Goal: Task Accomplishment & Management: Use online tool/utility

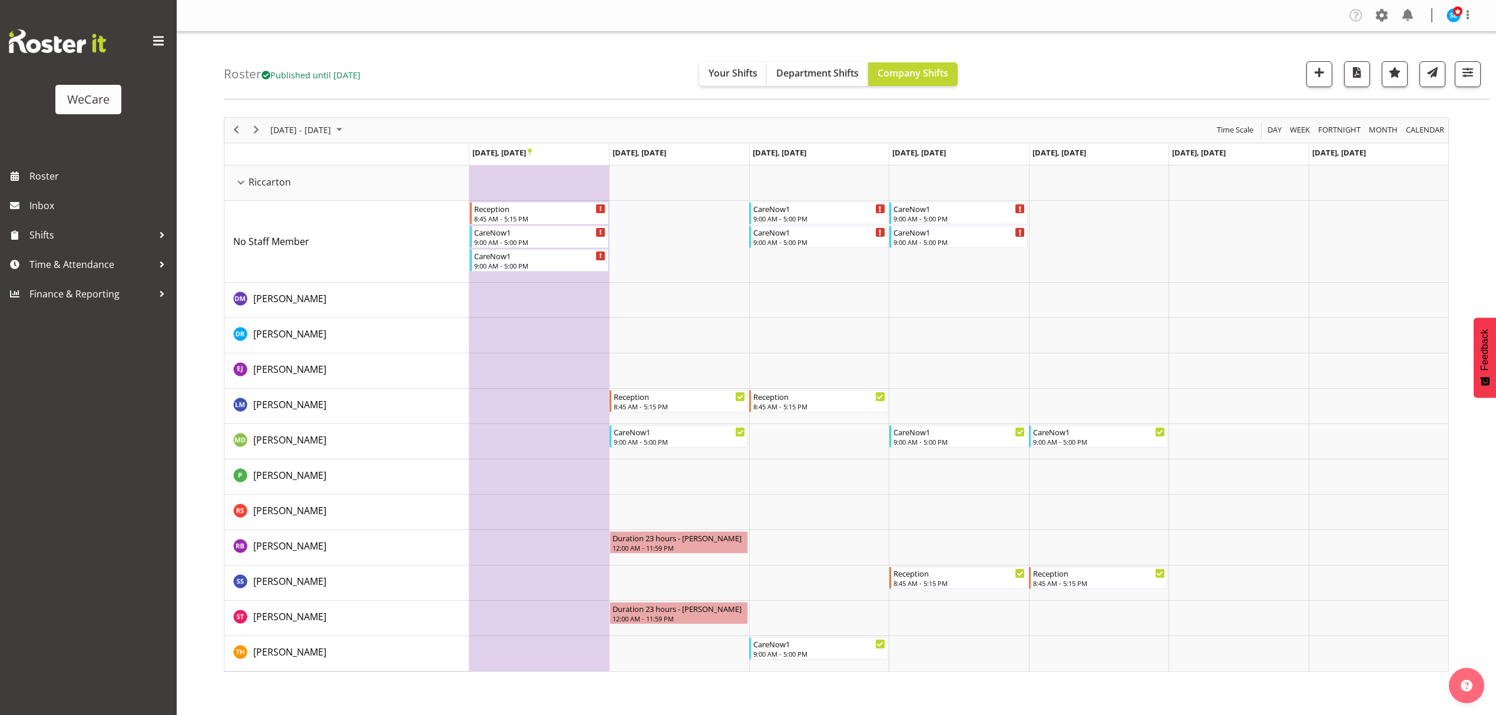
click at [199, 182] on div "Roster Published until Nov 30, 2025 Your Shifts Department Shifts Company Shift…" at bounding box center [837, 356] width 1320 height 649
click at [1469, 76] on span "button" at bounding box center [1467, 72] width 15 height 15
click at [1381, 149] on span "All Departments" at bounding box center [1393, 145] width 82 height 14
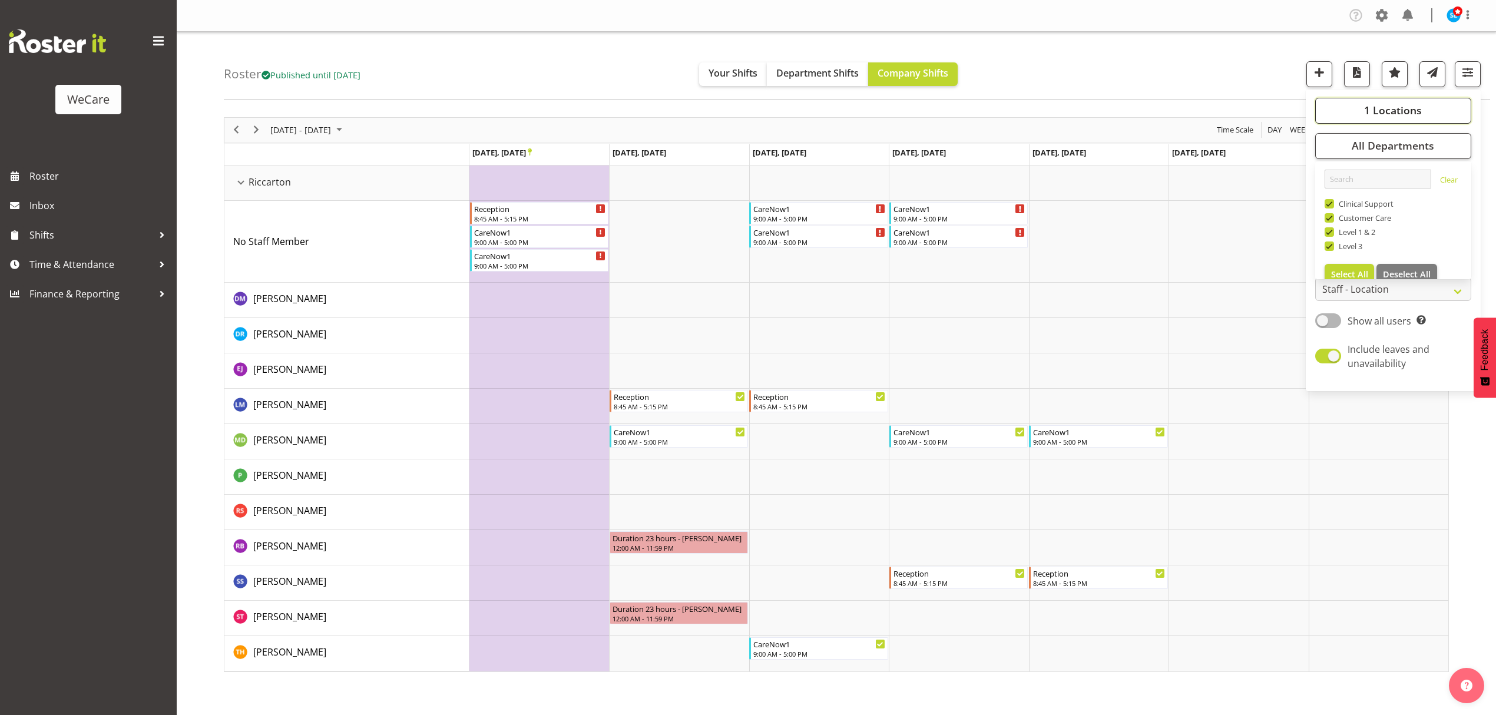
click at [1398, 104] on span "1 Locations" at bounding box center [1393, 110] width 58 height 14
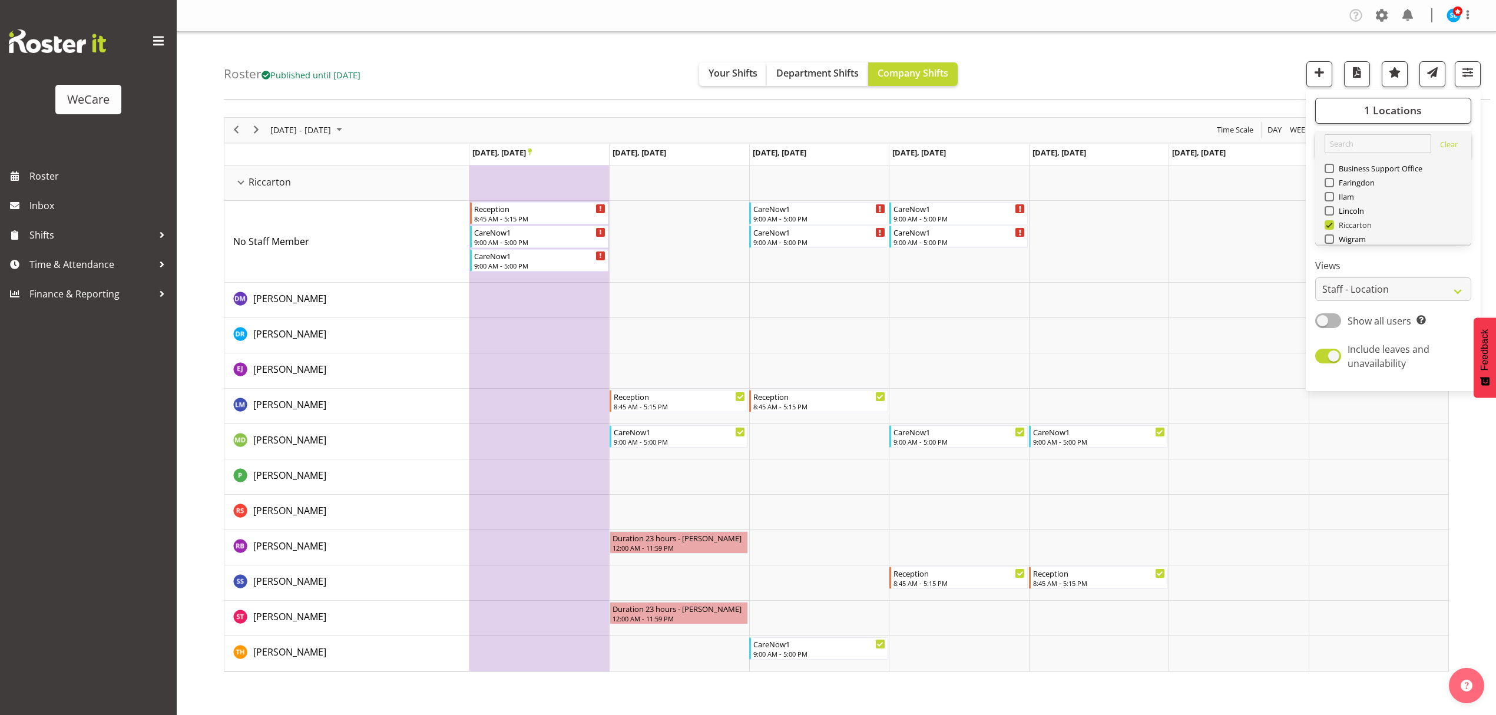
click at [1327, 220] on span at bounding box center [1329, 224] width 9 height 9
click at [1327, 221] on input "Riccarton" at bounding box center [1329, 225] width 8 height 8
checkbox input "false"
click at [1328, 206] on span at bounding box center [1329, 210] width 9 height 9
click at [1328, 207] on input "Lincoln" at bounding box center [1329, 211] width 8 height 8
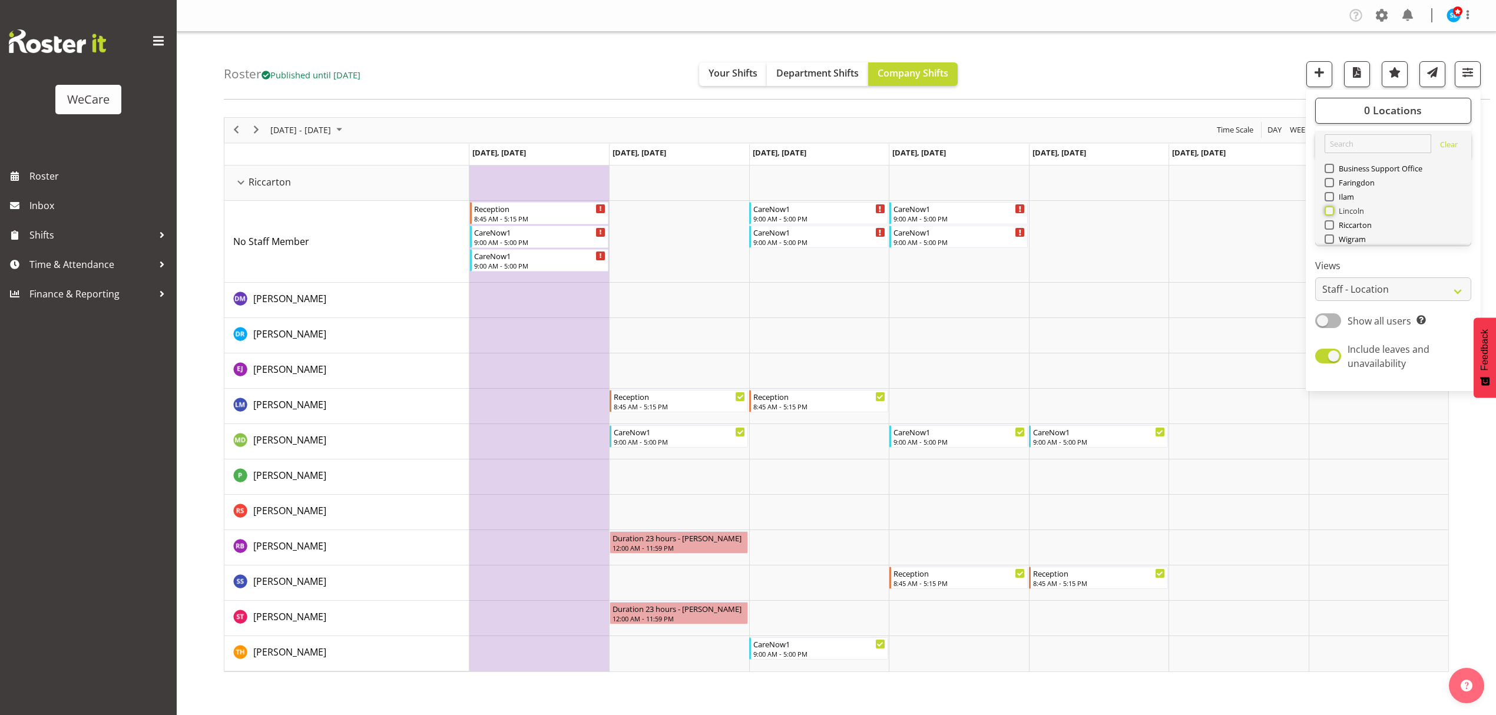
checkbox input "true"
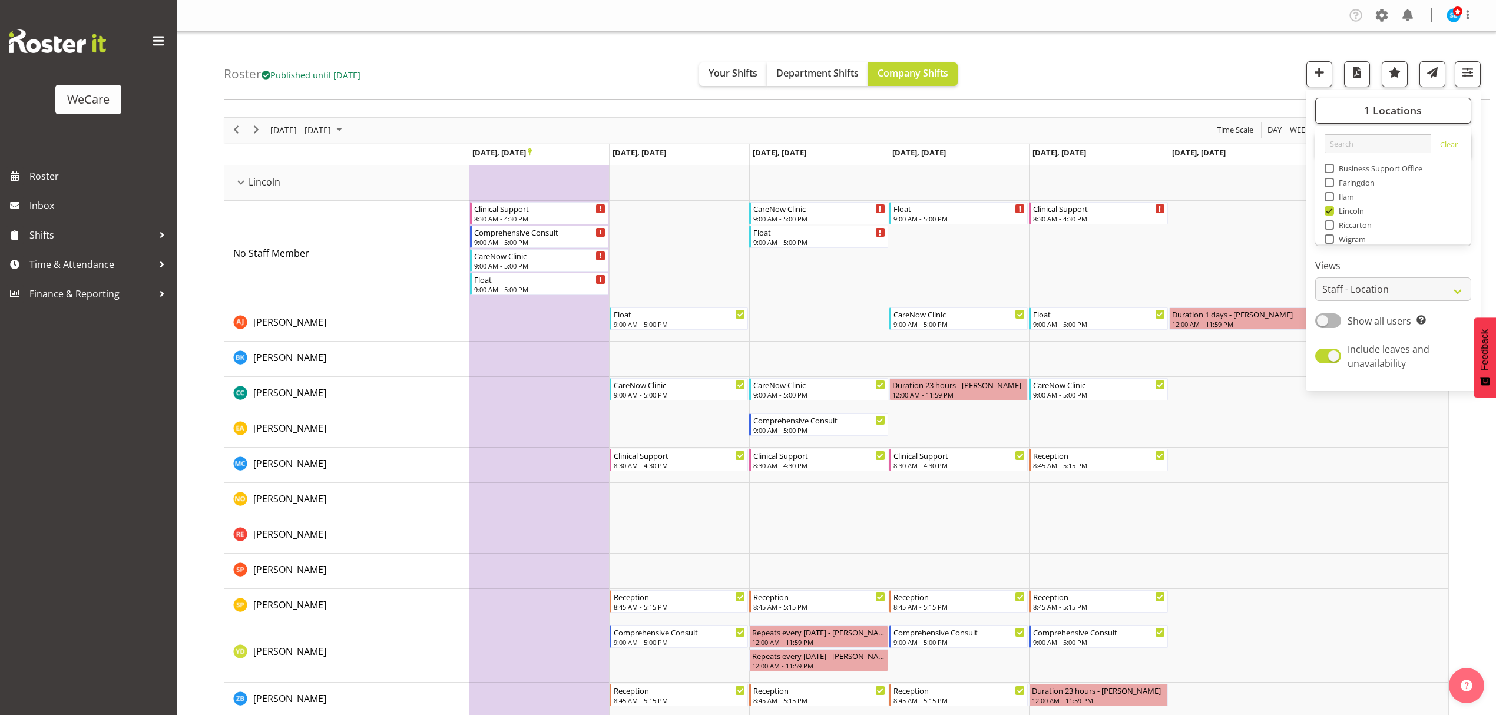
click at [1332, 178] on span at bounding box center [1329, 182] width 9 height 9
click at [1332, 178] on input "Faringdon" at bounding box center [1329, 182] width 8 height 8
checkbox input "true"
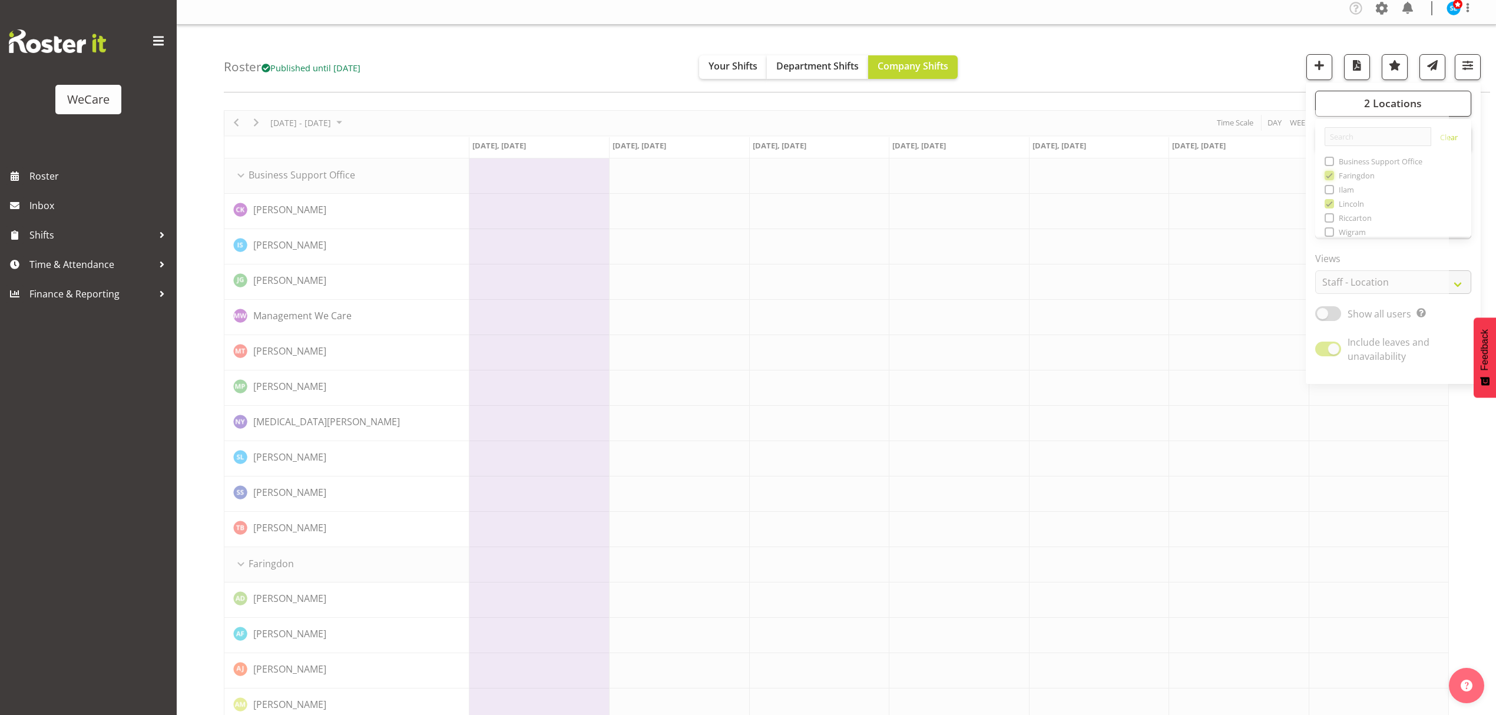
scroll to position [52, 0]
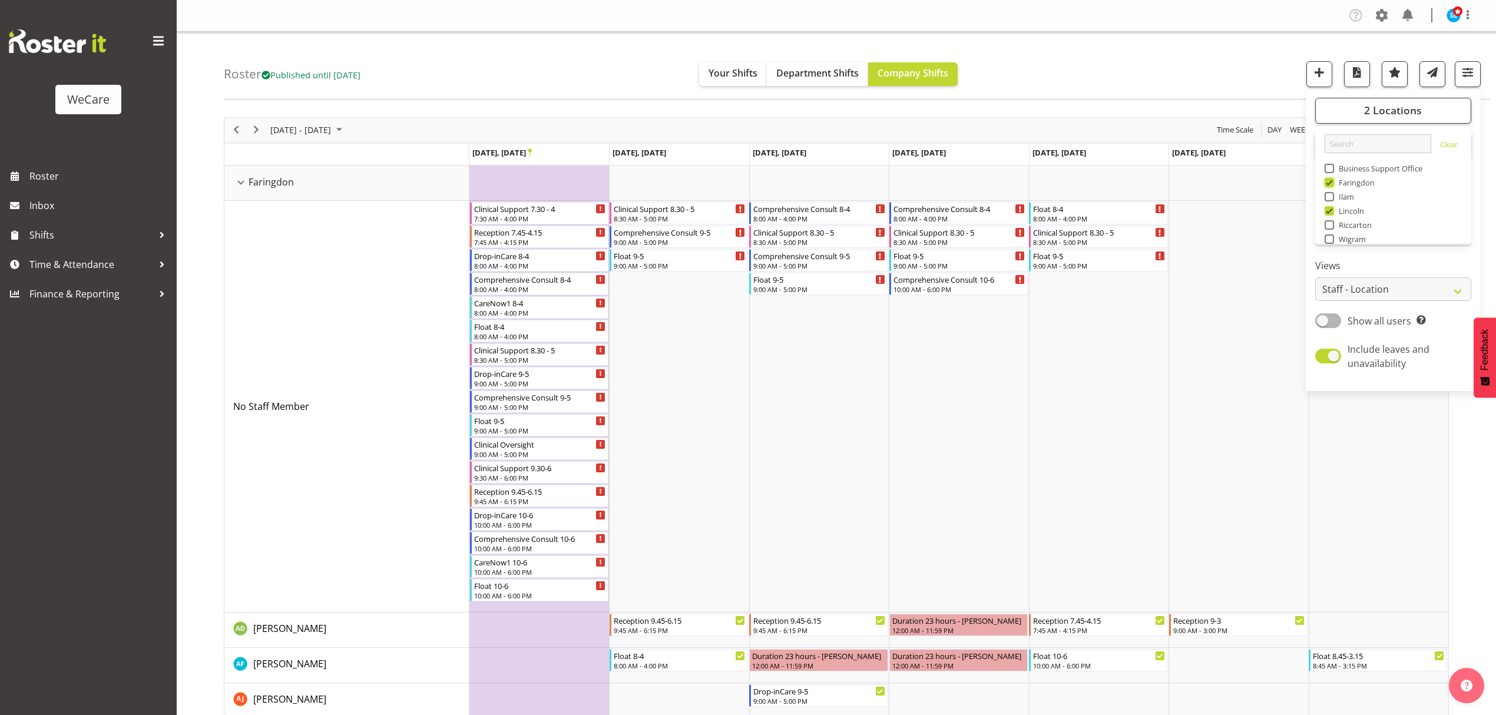
scroll to position [42, 0]
click at [1340, 320] on span at bounding box center [1328, 320] width 26 height 15
click at [1323, 320] on input "Show all users Show only rostered employees" at bounding box center [1319, 321] width 8 height 8
checkbox input "true"
click at [1367, 147] on span "All Departments" at bounding box center [1393, 145] width 82 height 14
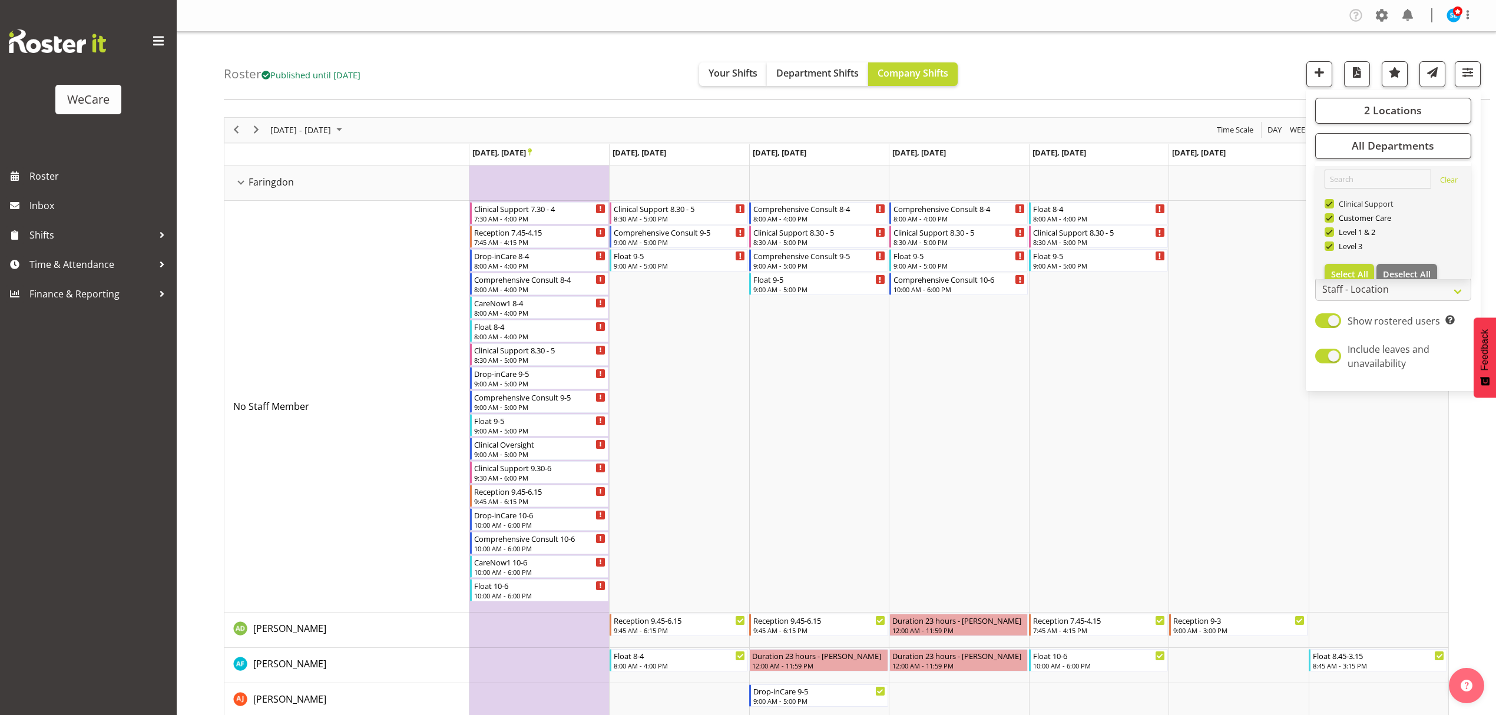
click at [1327, 206] on span at bounding box center [1329, 203] width 9 height 9
click at [1327, 206] on input "Clinical Support" at bounding box center [1329, 204] width 8 height 8
checkbox input "false"
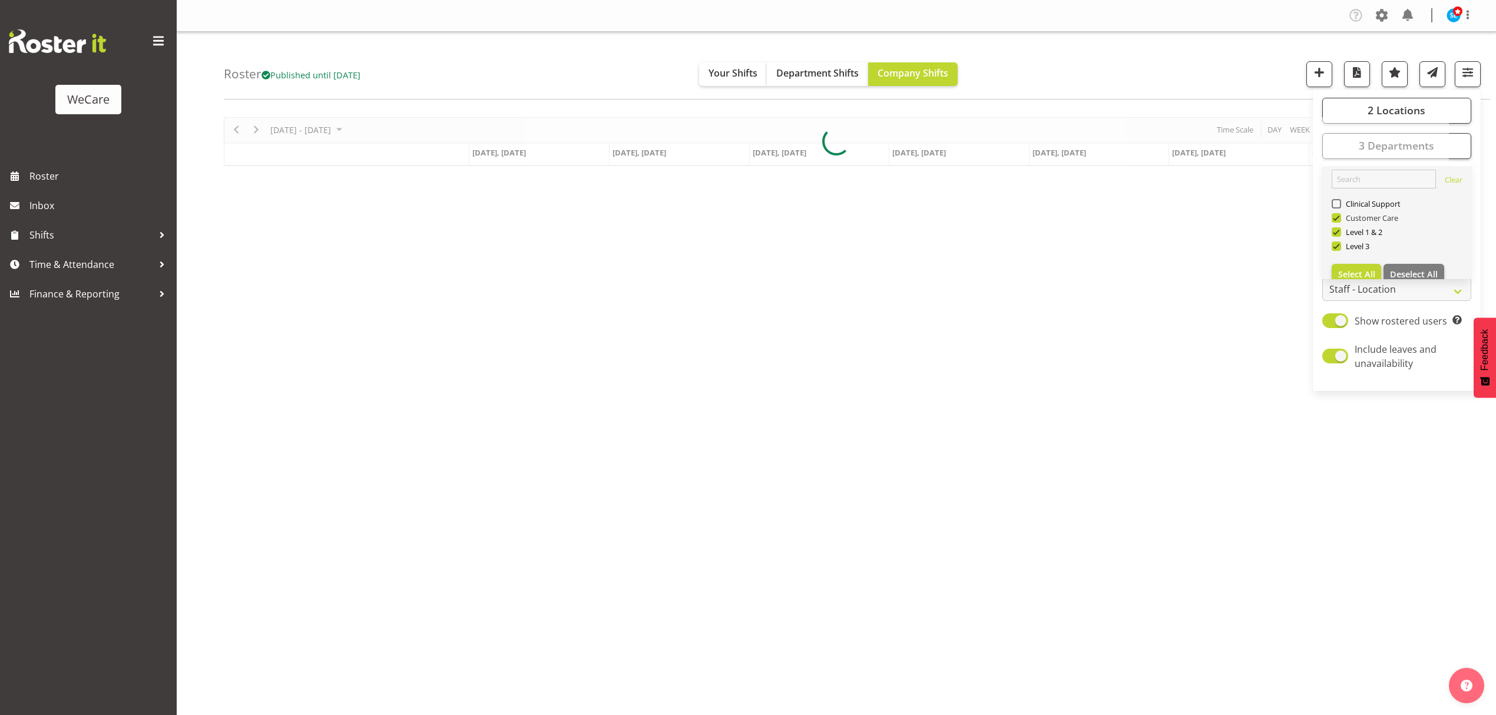
click at [1338, 217] on span at bounding box center [1336, 217] width 9 height 9
click at [1338, 217] on input "Customer Care" at bounding box center [1336, 218] width 8 height 8
checkbox input "false"
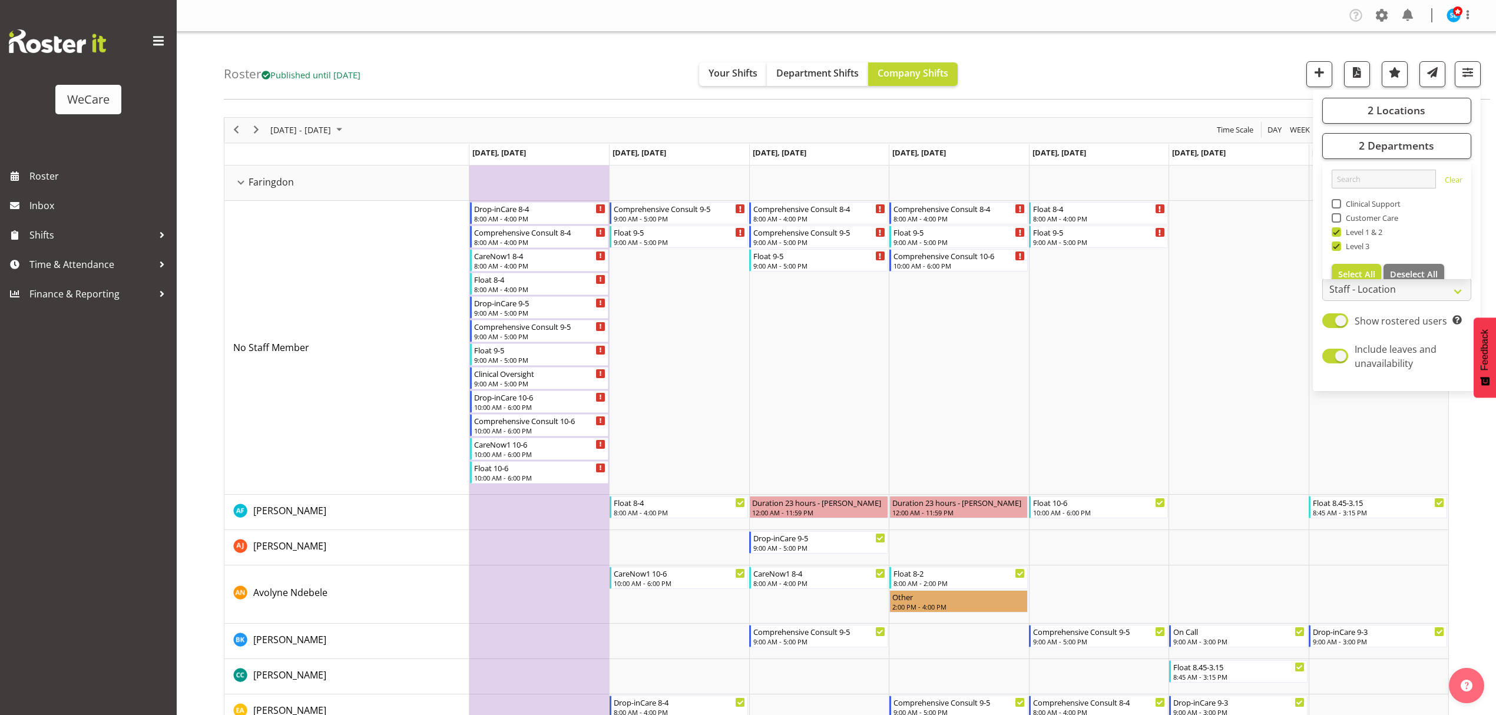
click at [1157, 71] on div "Roster Published until [DATE] Your Shifts Department Shifts Company Shifts 2 Lo…" at bounding box center [857, 66] width 1267 height 68
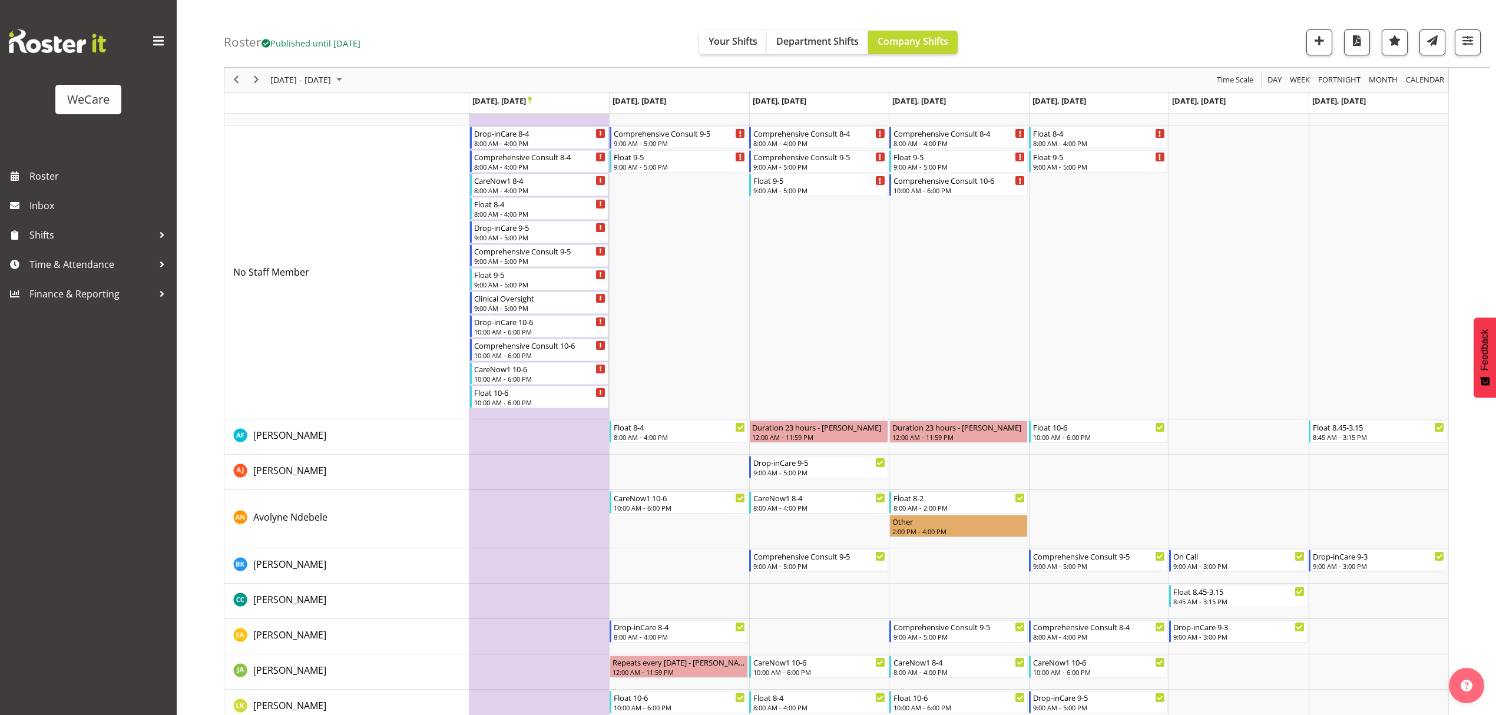
scroll to position [67, 0]
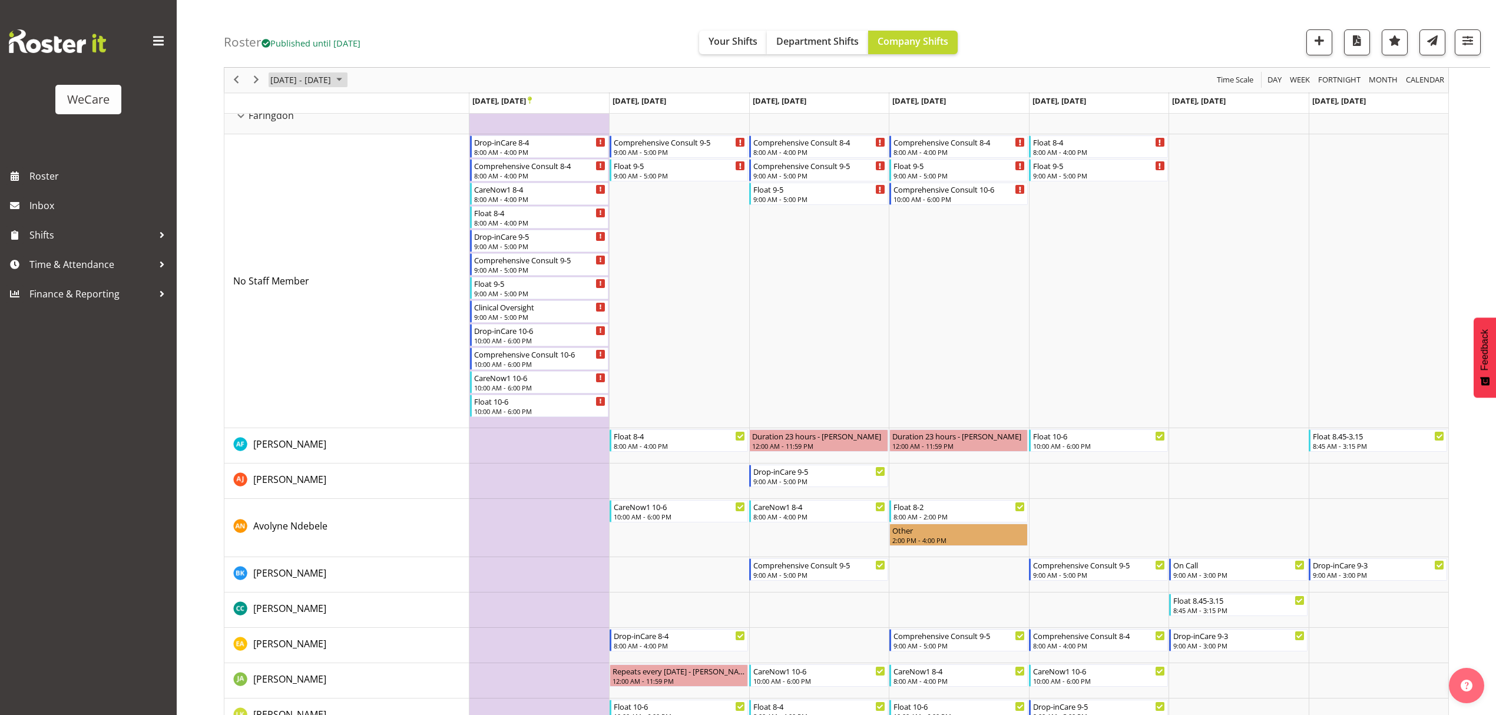
click at [326, 82] on span "[DATE] - [DATE]" at bounding box center [300, 80] width 63 height 15
click at [283, 189] on span "13" at bounding box center [283, 190] width 18 height 18
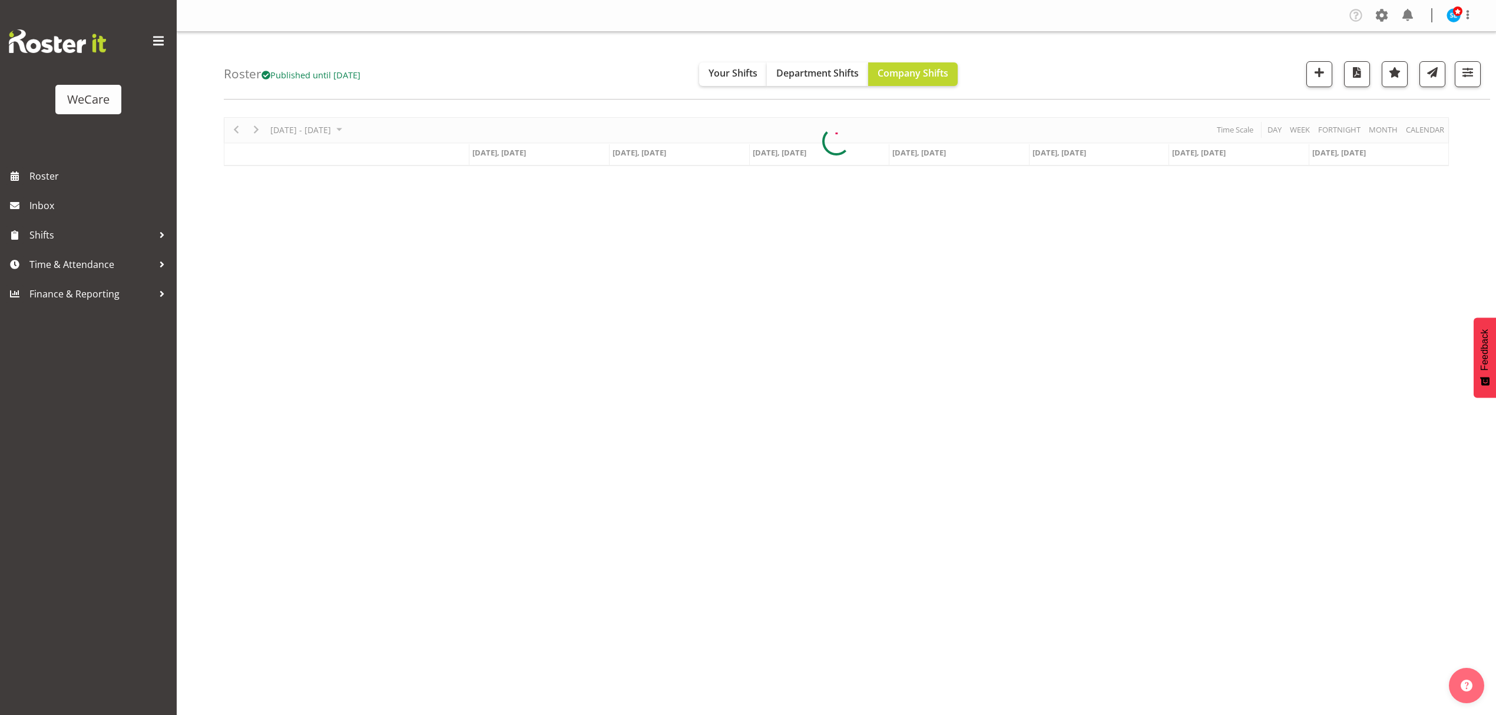
scroll to position [0, 0]
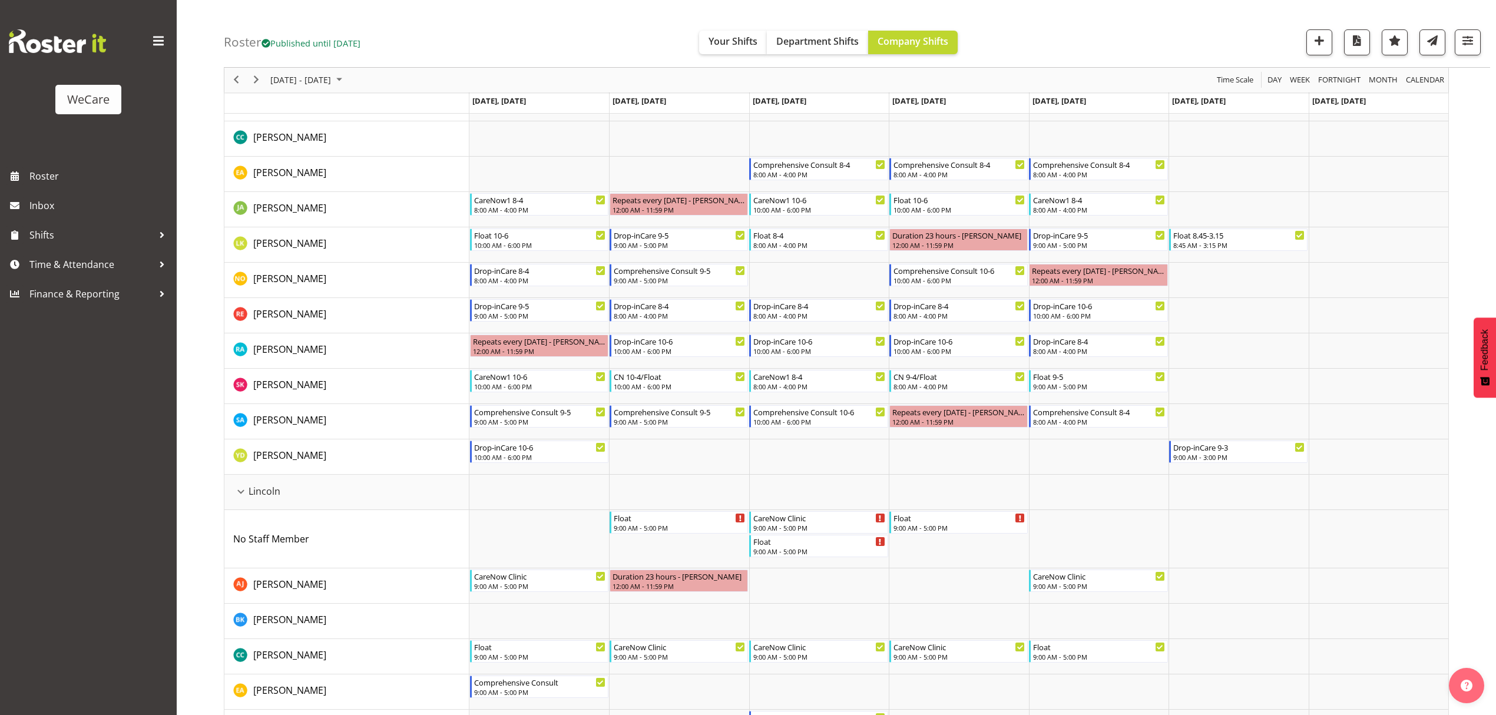
scroll to position [460, 0]
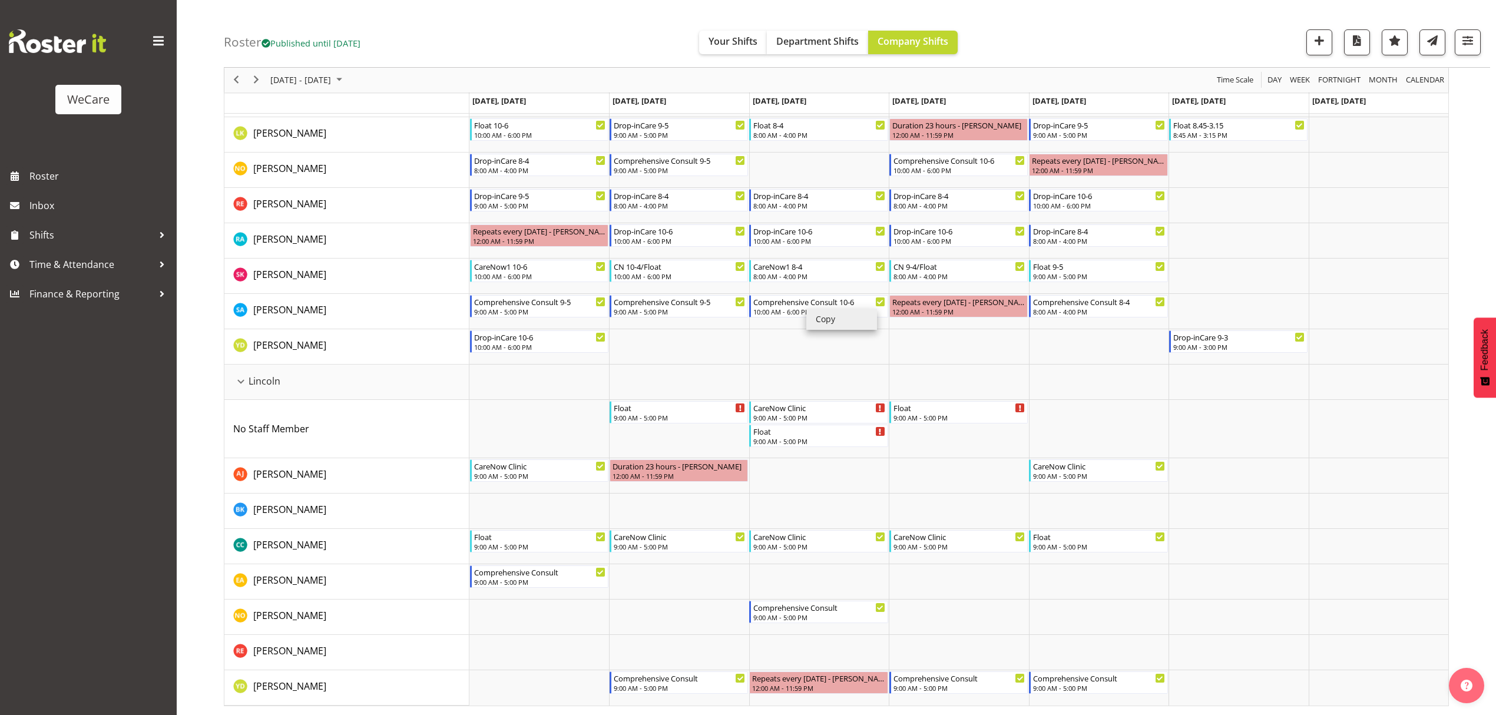
click at [825, 316] on li "Copy" at bounding box center [841, 319] width 71 height 21
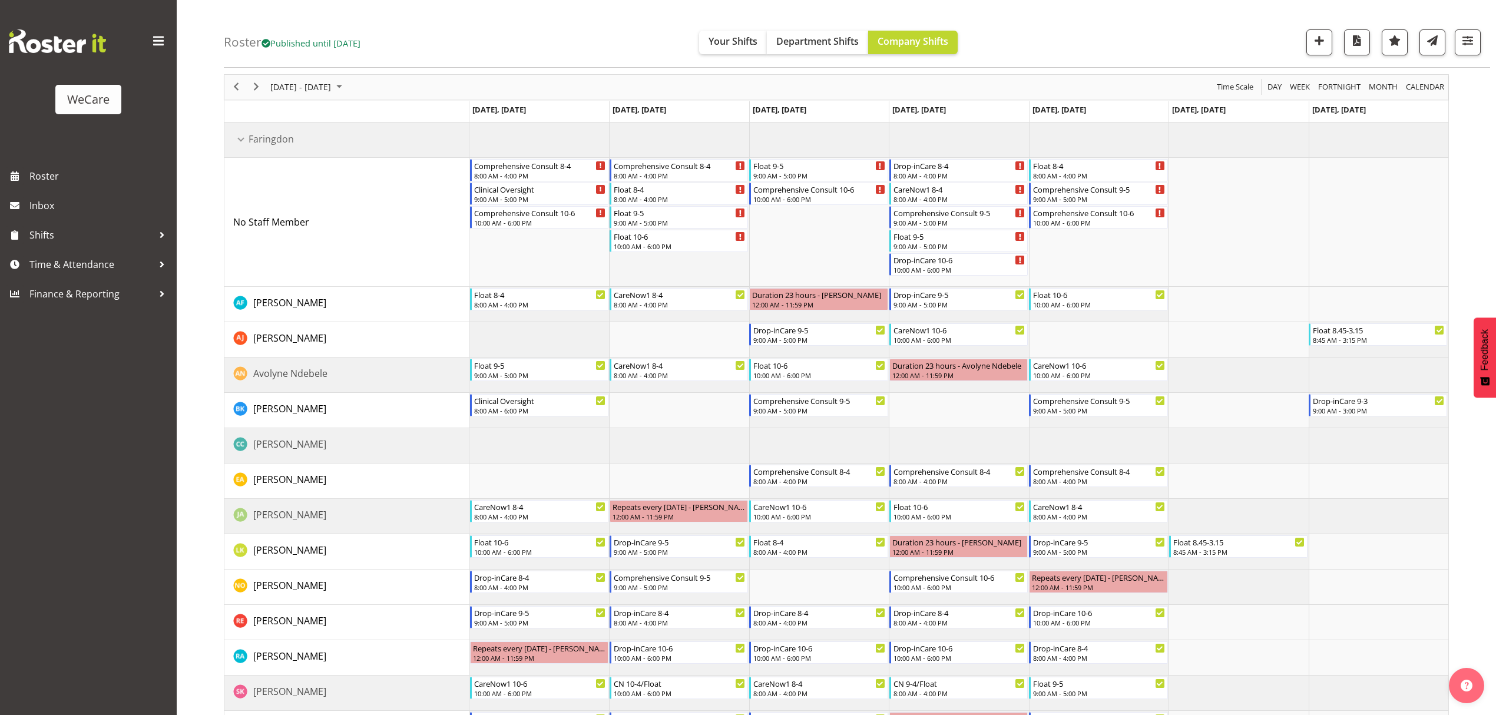
scroll to position [41, 0]
click at [649, 278] on li "Paste" at bounding box center [677, 281] width 71 height 21
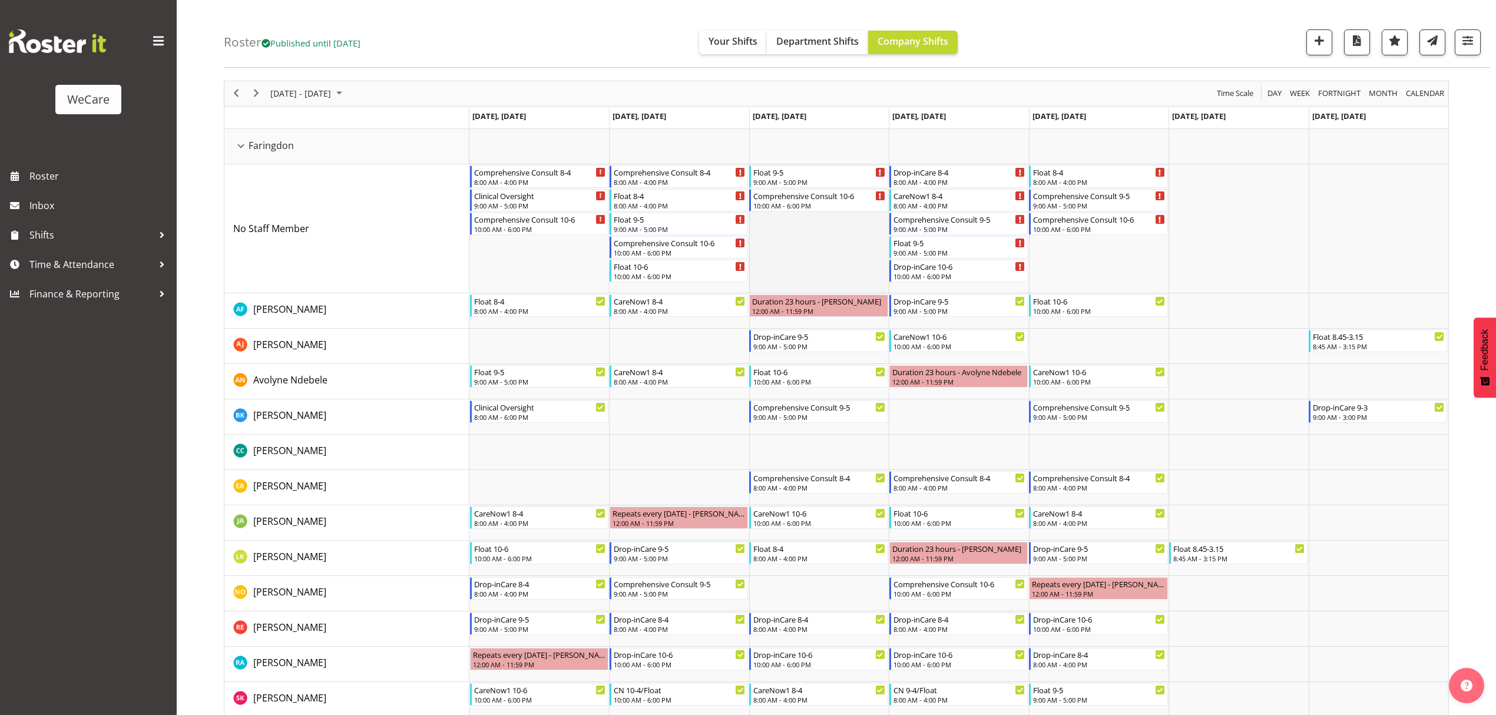
scroll to position [52, 0]
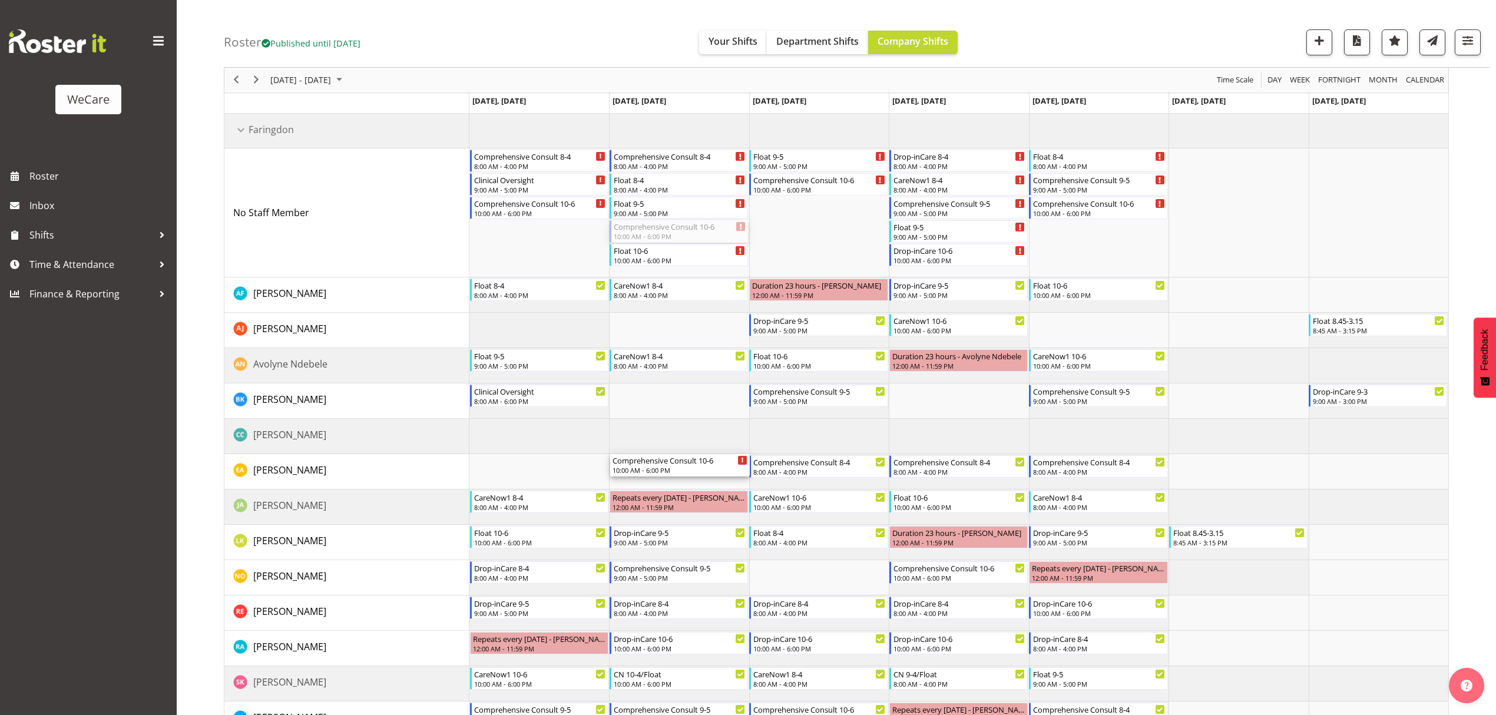
drag, startPoint x: 669, startPoint y: 227, endPoint x: 694, endPoint y: 472, distance: 246.3
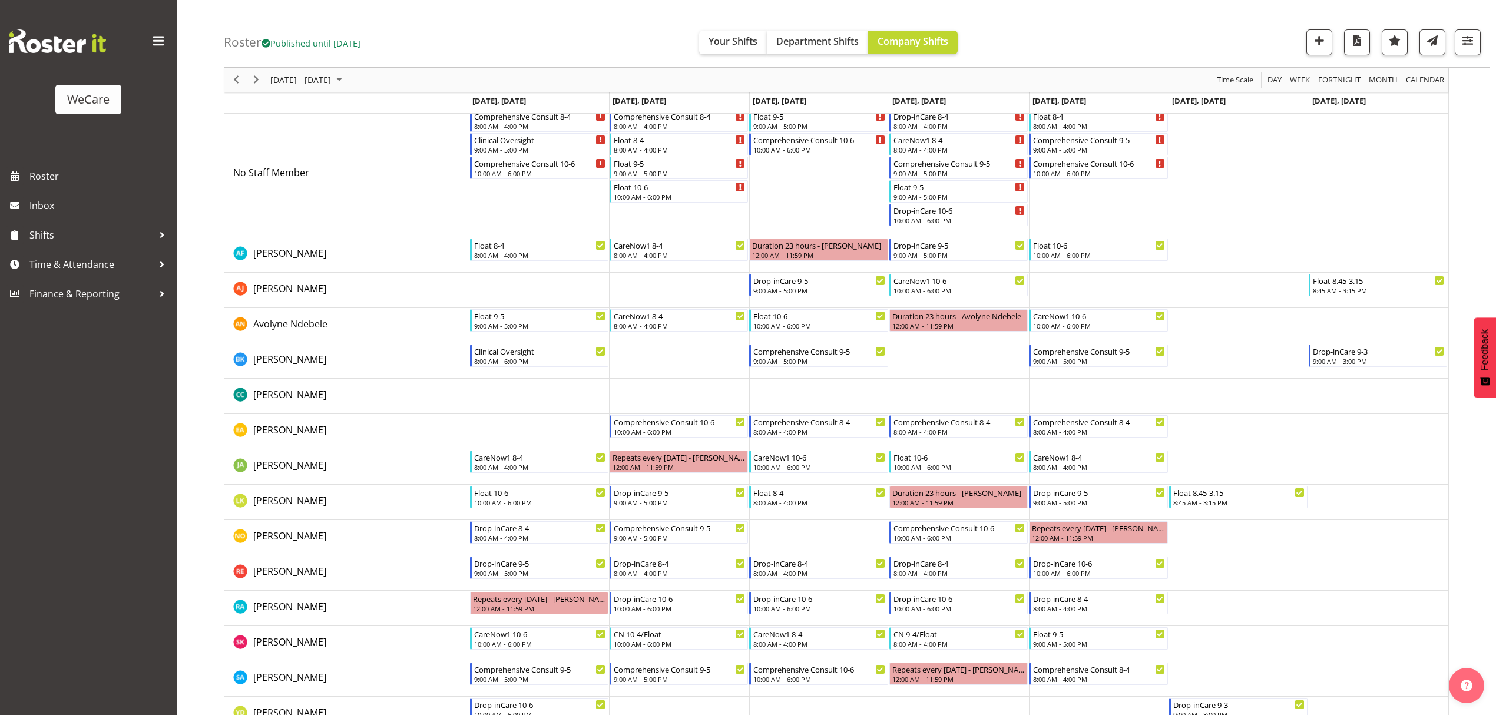
scroll to position [0, 0]
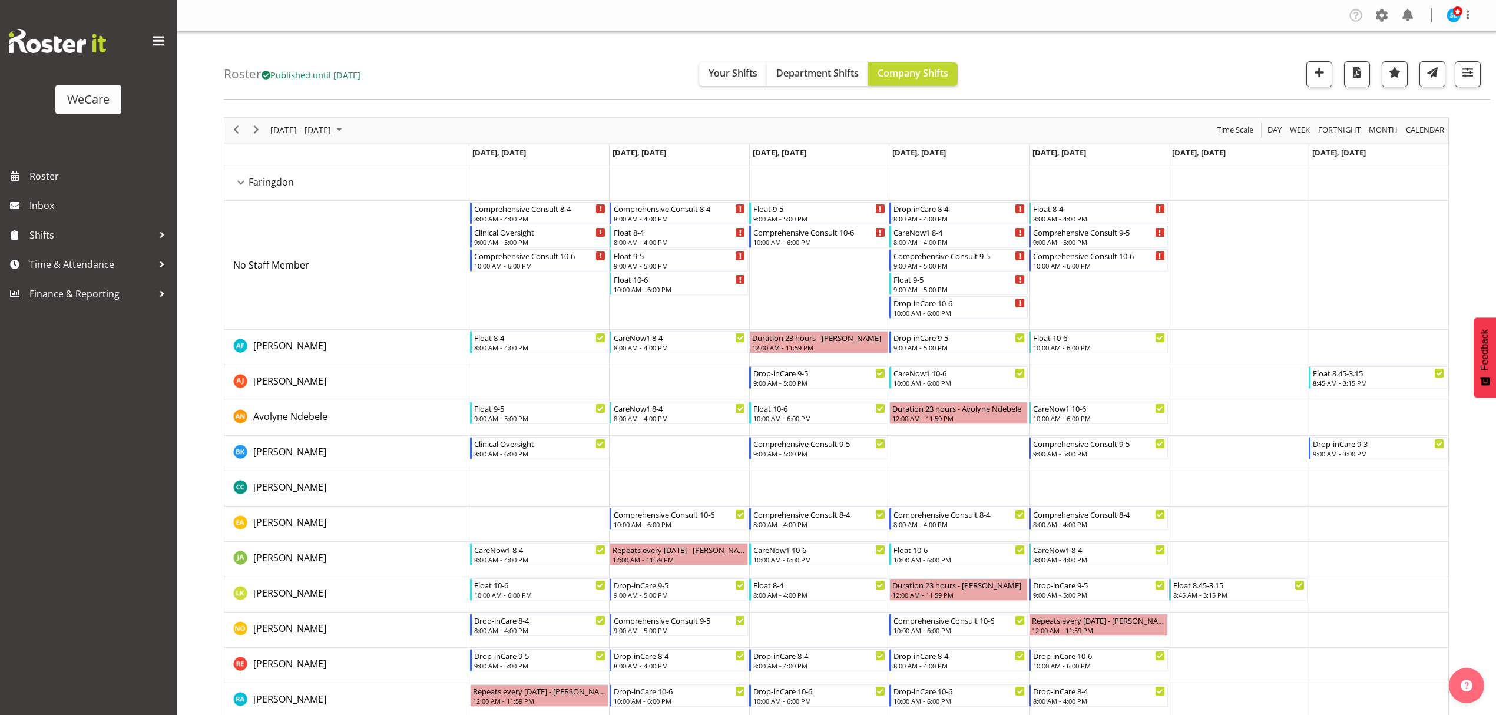
click at [44, 480] on div "WeCare Roster Inbox Shifts Time & Attendance Finance & Reporting" at bounding box center [88, 357] width 177 height 715
click at [1473, 77] on span "button" at bounding box center [1467, 72] width 15 height 15
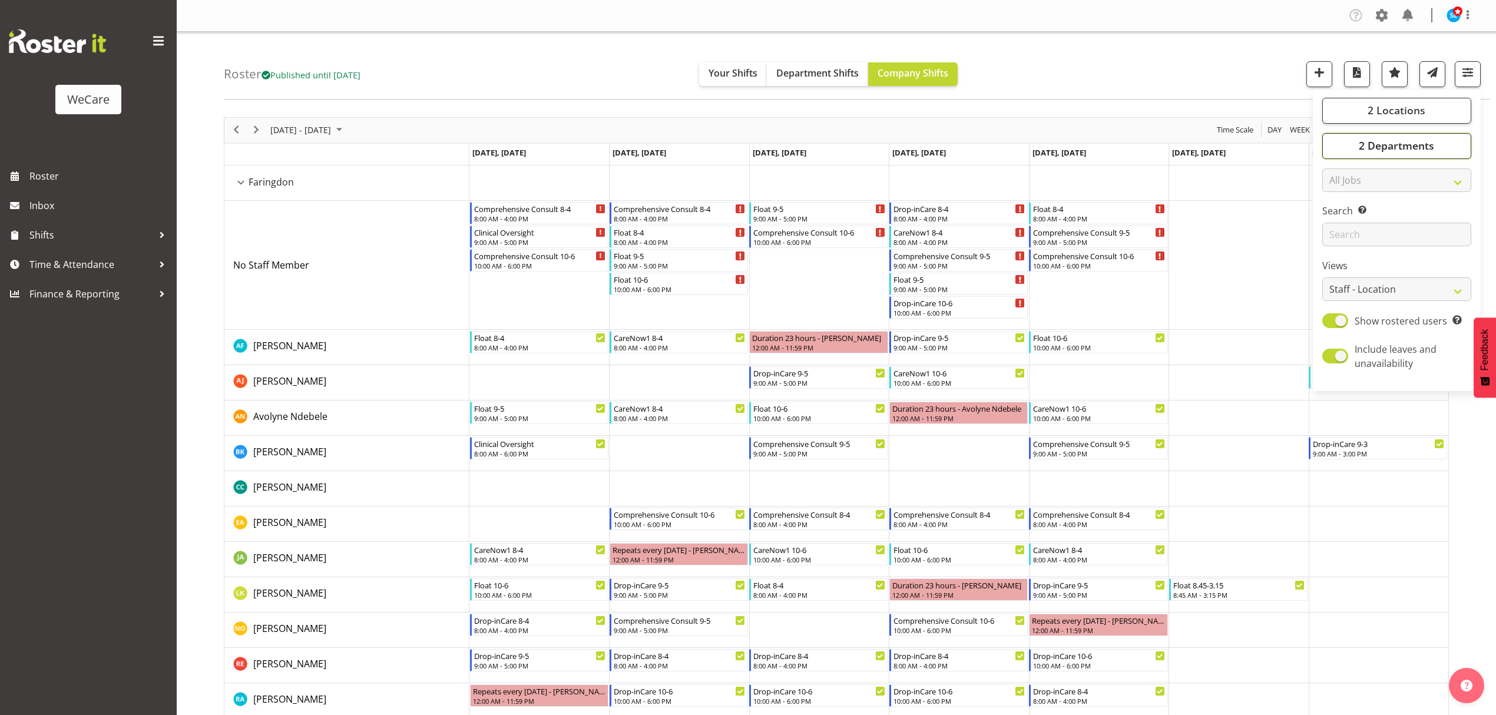
click at [1411, 144] on span "2 Departments" at bounding box center [1396, 145] width 75 height 14
click at [1383, 111] on span "2 Locations" at bounding box center [1397, 110] width 58 height 14
click at [1340, 166] on span at bounding box center [1336, 168] width 9 height 9
click at [1340, 166] on input "Lincoln" at bounding box center [1336, 168] width 8 height 8
checkbox input "false"
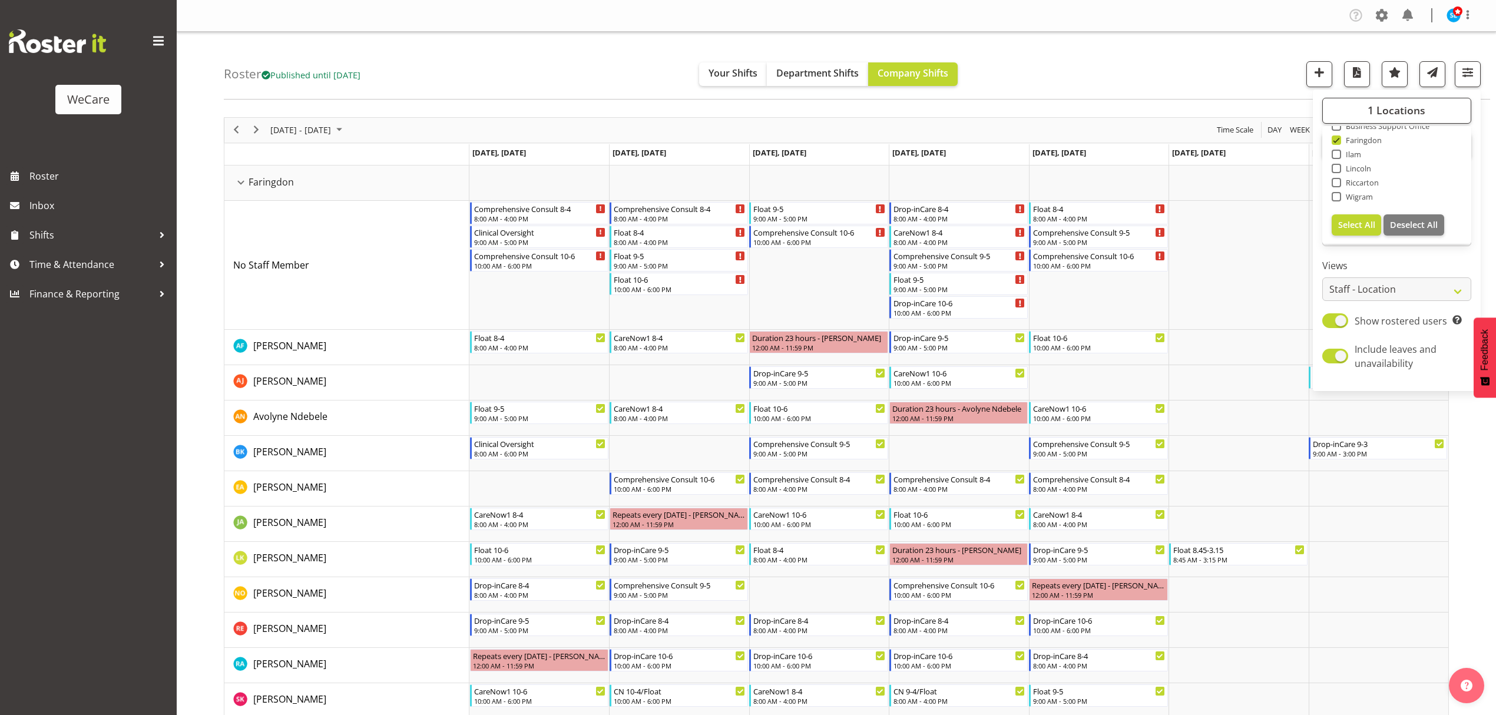
click at [1336, 143] on span at bounding box center [1336, 139] width 9 height 9
click at [1336, 143] on input "Faringdon" at bounding box center [1336, 140] width 8 height 8
checkbox input "false"
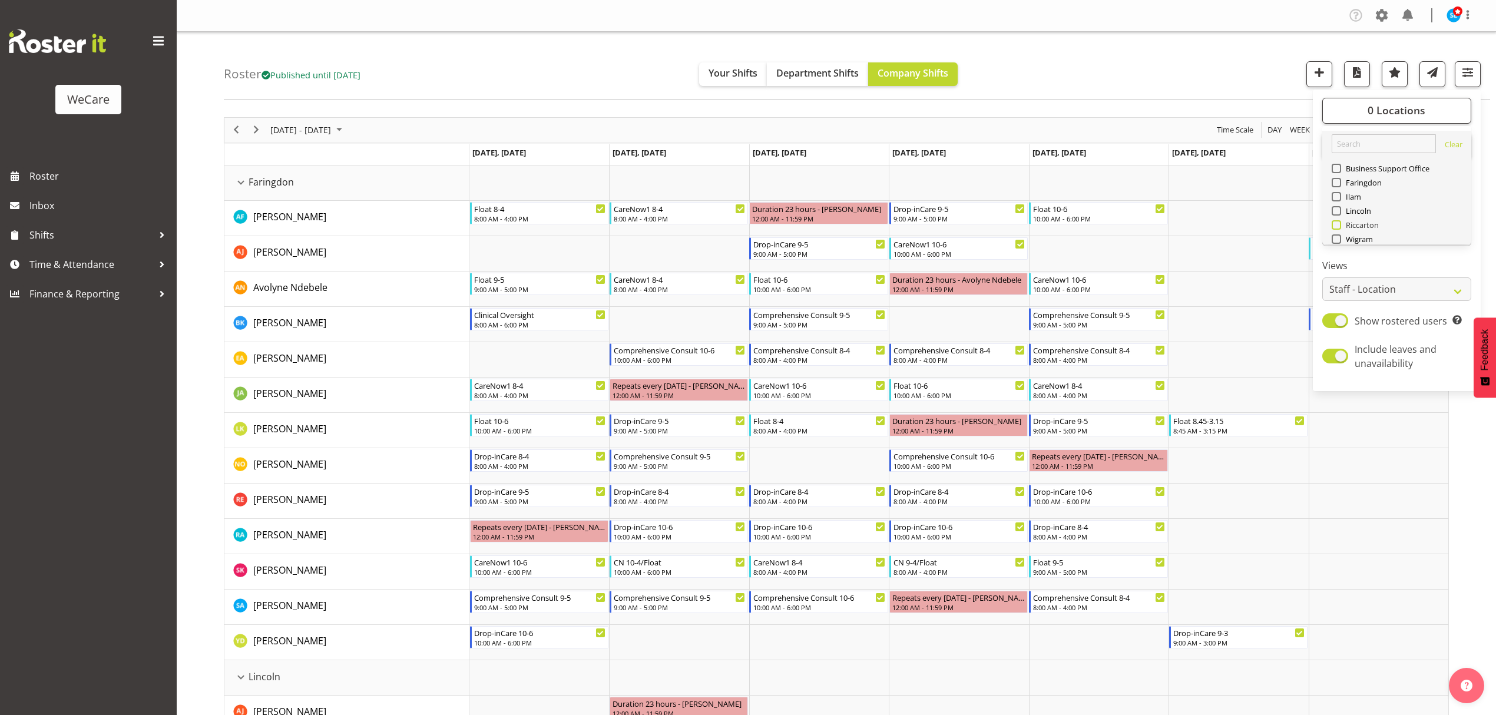
click at [1335, 220] on span at bounding box center [1336, 224] width 9 height 9
click at [1335, 221] on input "Riccarton" at bounding box center [1336, 225] width 8 height 8
checkbox input "true"
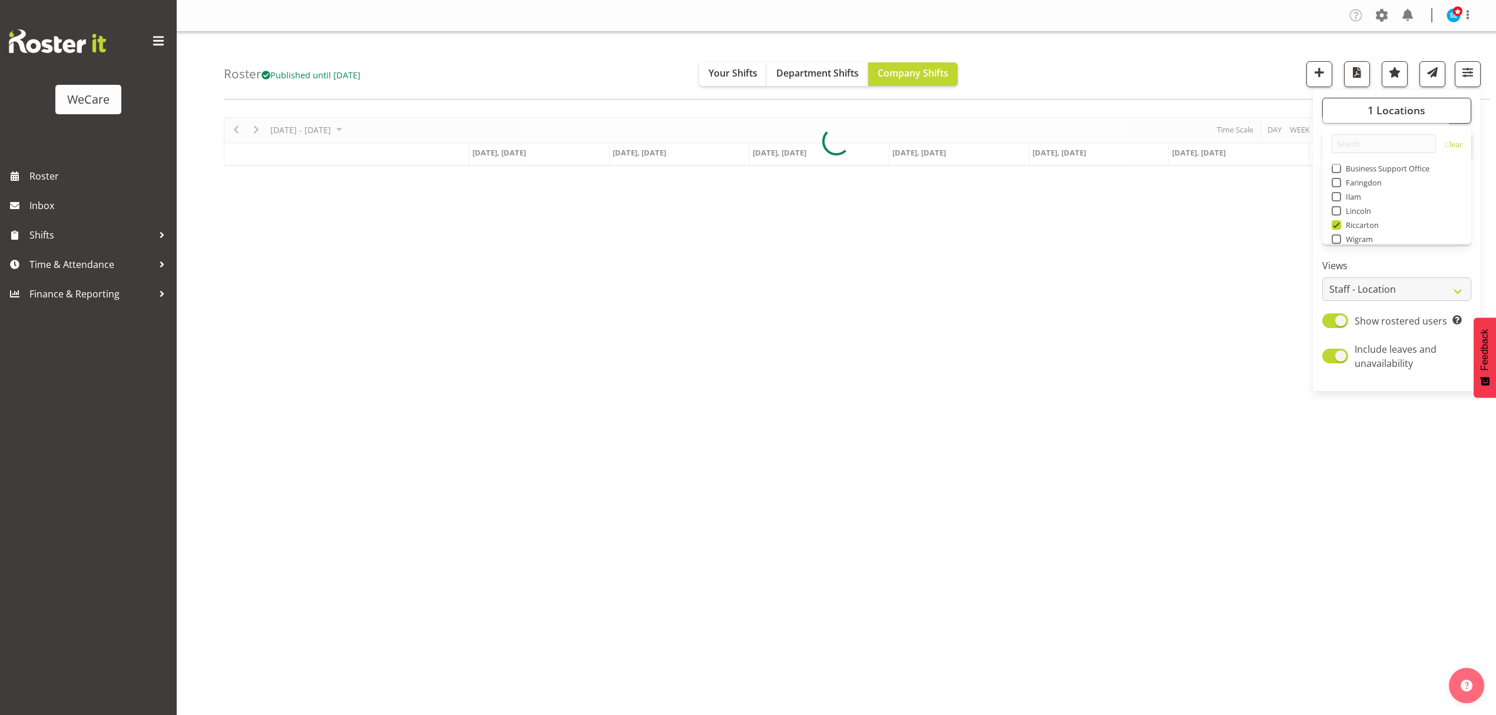
click at [1222, 81] on div "Roster Published until Nov 30, 2025 Your Shifts Department Shifts Company Shift…" at bounding box center [857, 66] width 1267 height 68
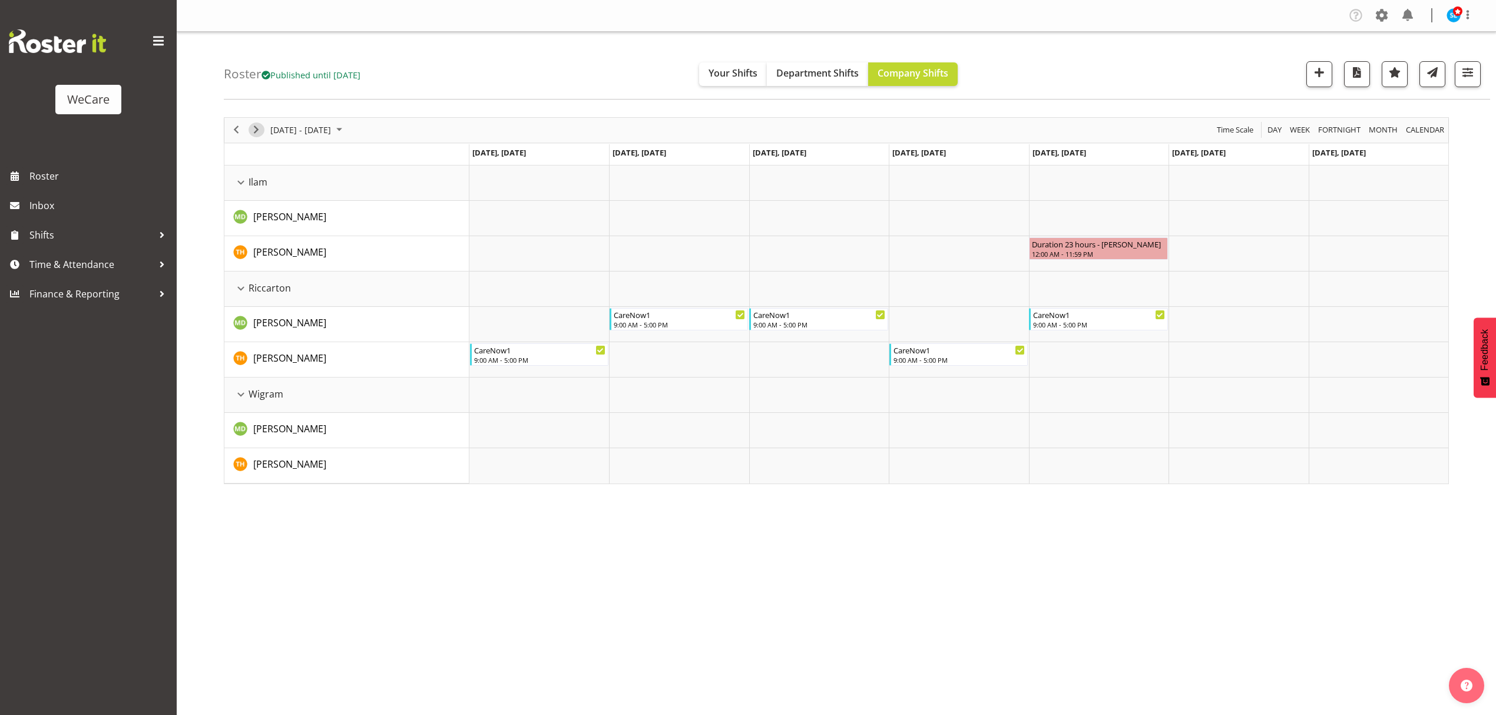
click at [259, 128] on span "Next" at bounding box center [256, 130] width 14 height 15
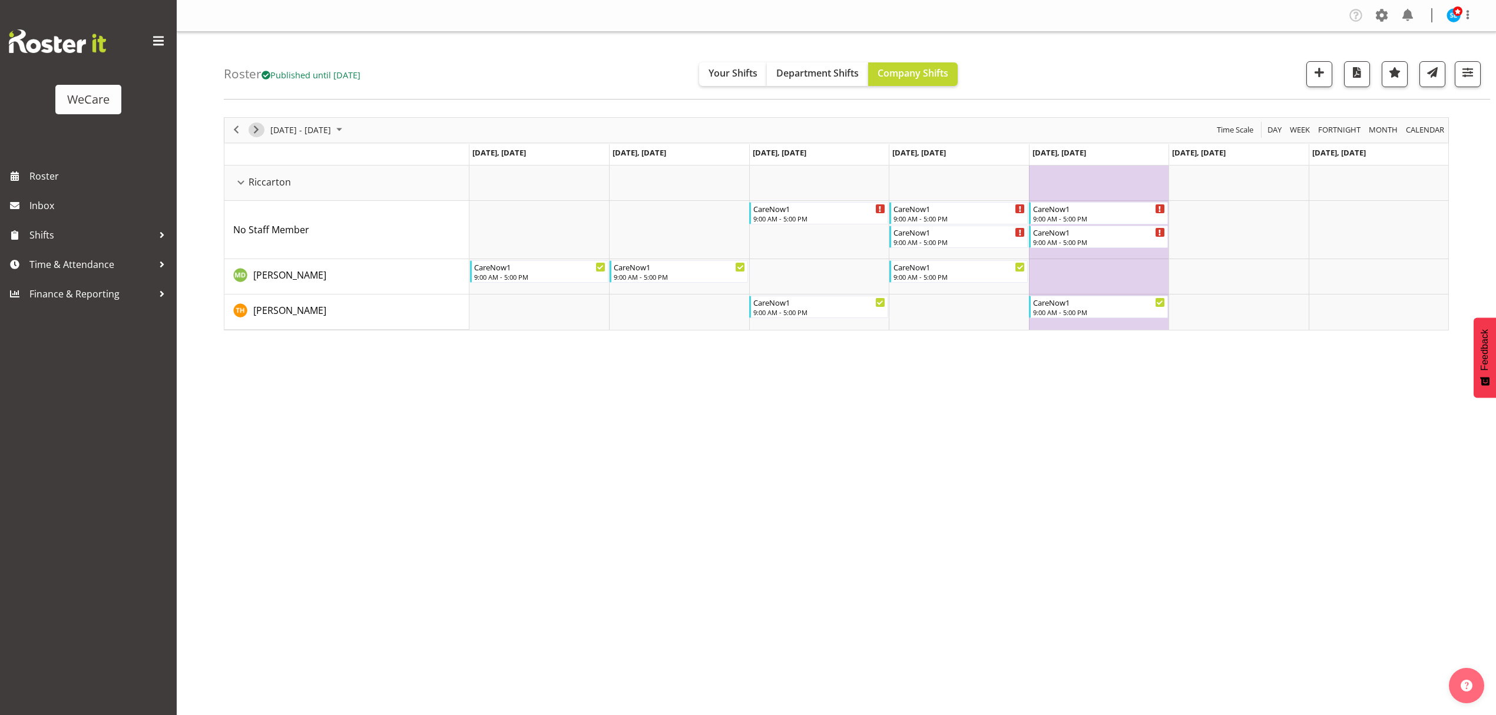
click at [259, 128] on span "Next" at bounding box center [256, 130] width 14 height 15
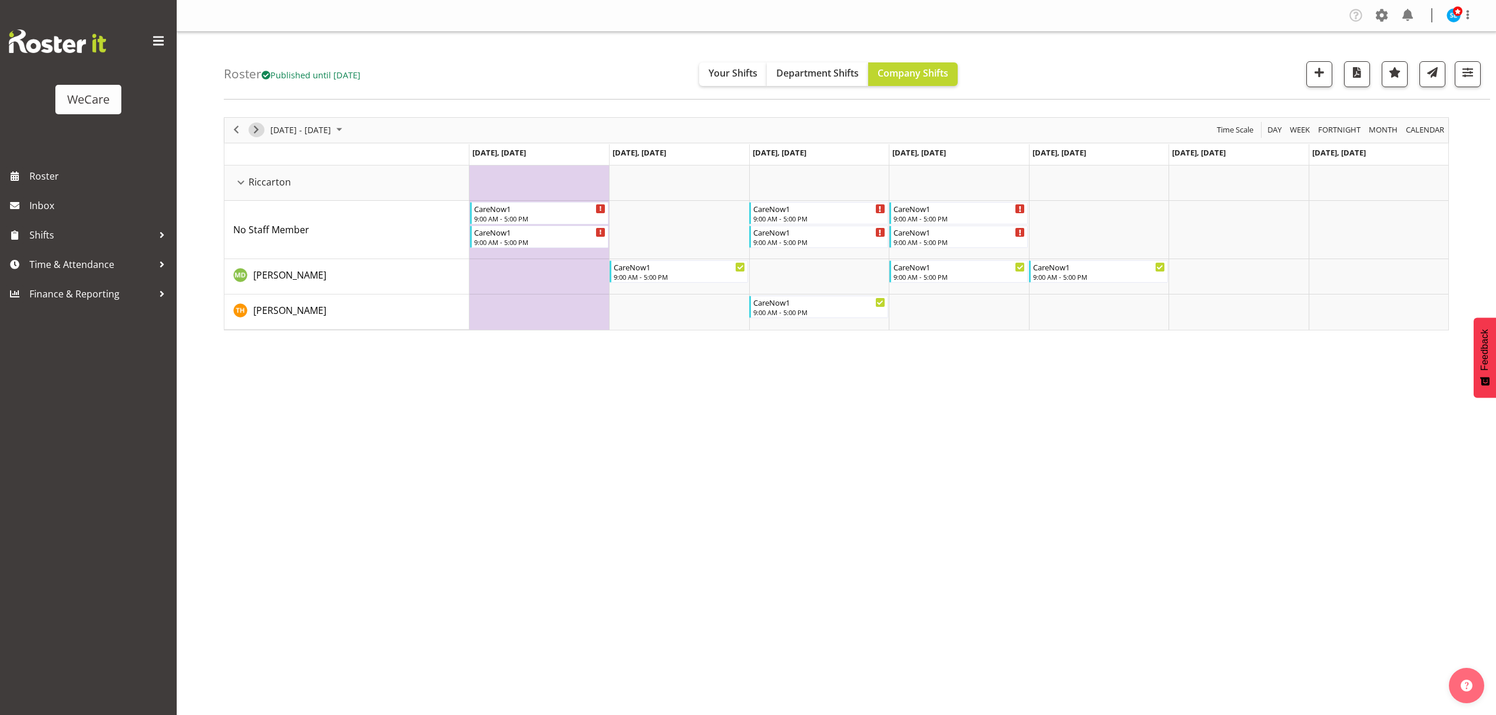
click at [253, 133] on span "Next" at bounding box center [256, 130] width 14 height 15
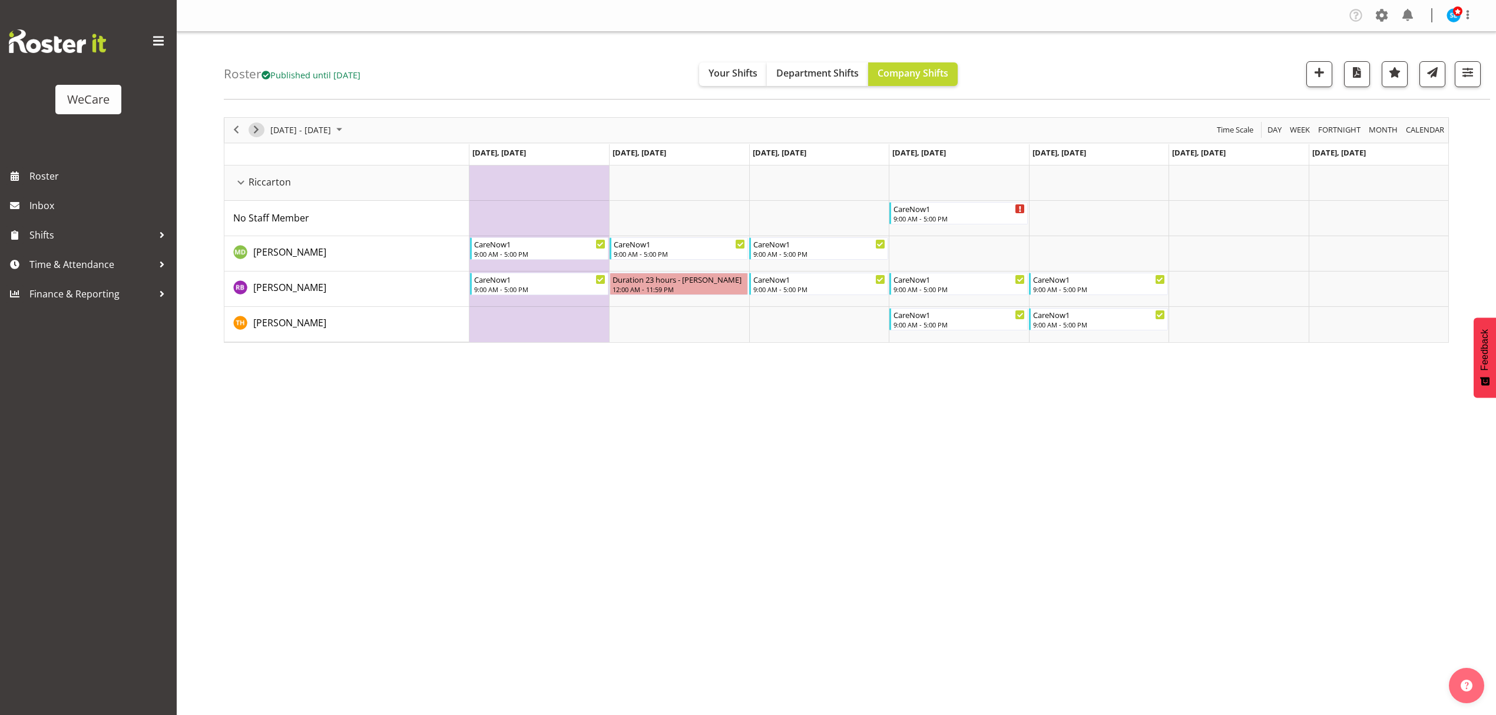
click at [255, 135] on span "Next" at bounding box center [256, 130] width 14 height 15
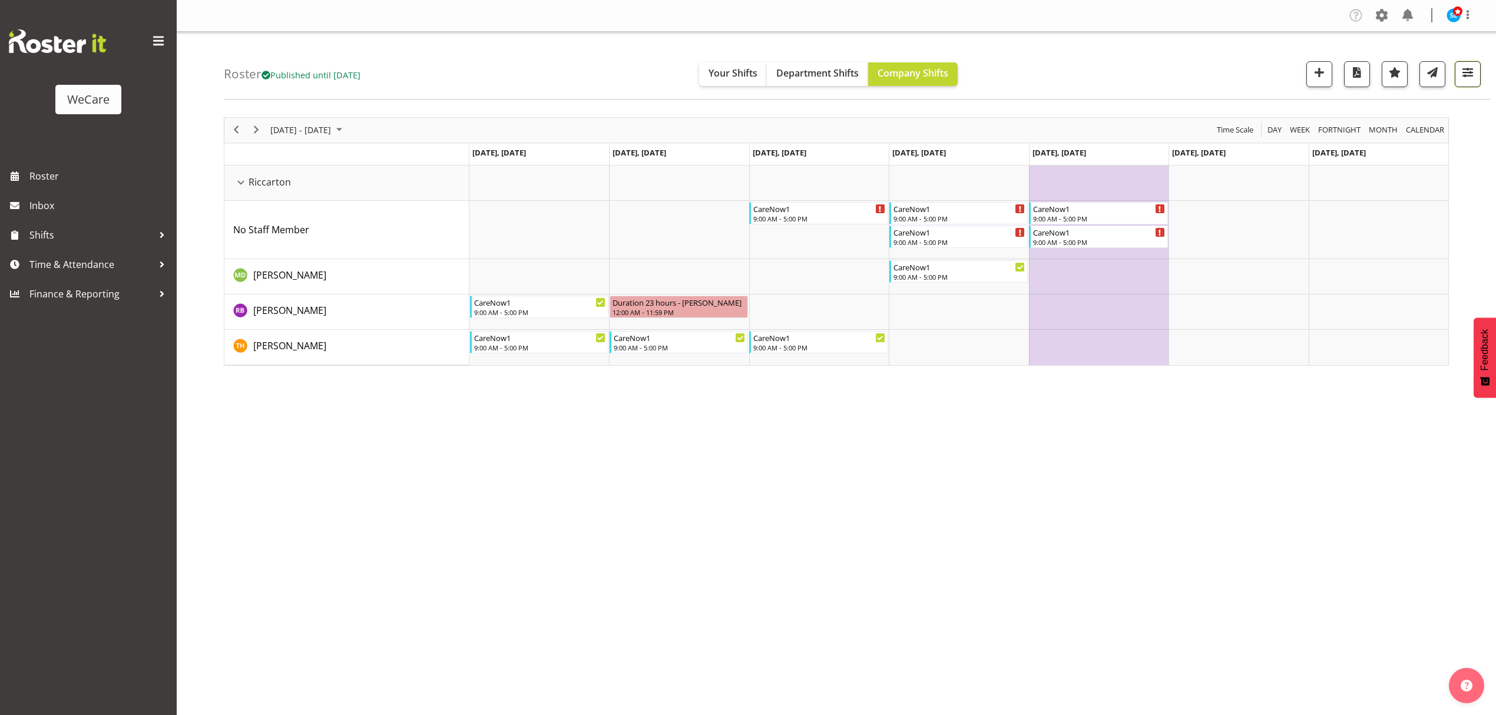
click at [1461, 71] on span "button" at bounding box center [1467, 72] width 15 height 15
click at [1402, 111] on span "1 Locations" at bounding box center [1397, 110] width 58 height 14
click at [1334, 197] on span at bounding box center [1336, 196] width 9 height 9
click at [1334, 197] on input "Ilam" at bounding box center [1336, 197] width 8 height 8
checkbox input "true"
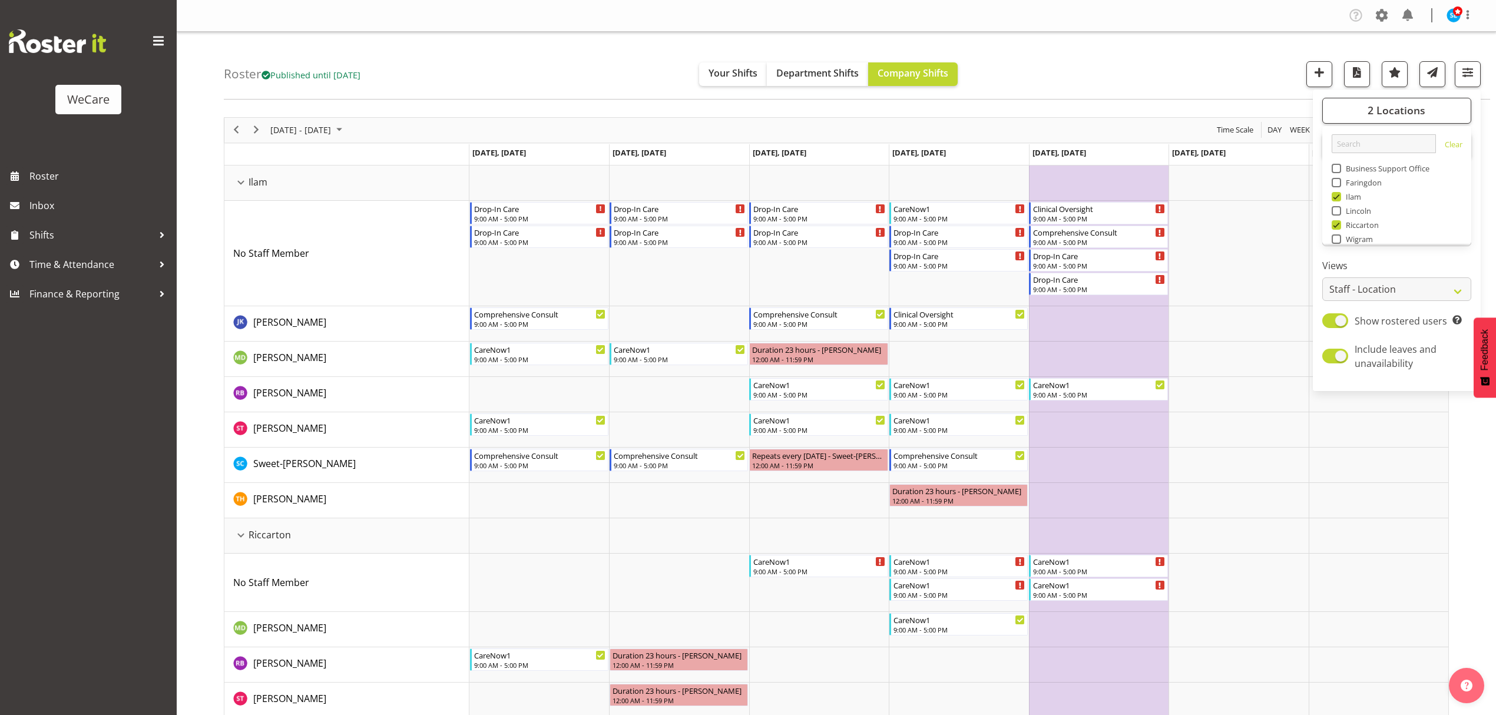
click at [1112, 57] on div "Roster Published until [DATE] Your Shifts Department Shifts Company Shifts 2 Lo…" at bounding box center [857, 66] width 1267 height 68
click at [1113, 57] on div "Roster Published until [DATE] Your Shifts Department Shifts Company Shifts 2 Lo…" at bounding box center [857, 66] width 1267 height 68
click at [293, 130] on span "[DATE] - [DATE]" at bounding box center [300, 130] width 63 height 15
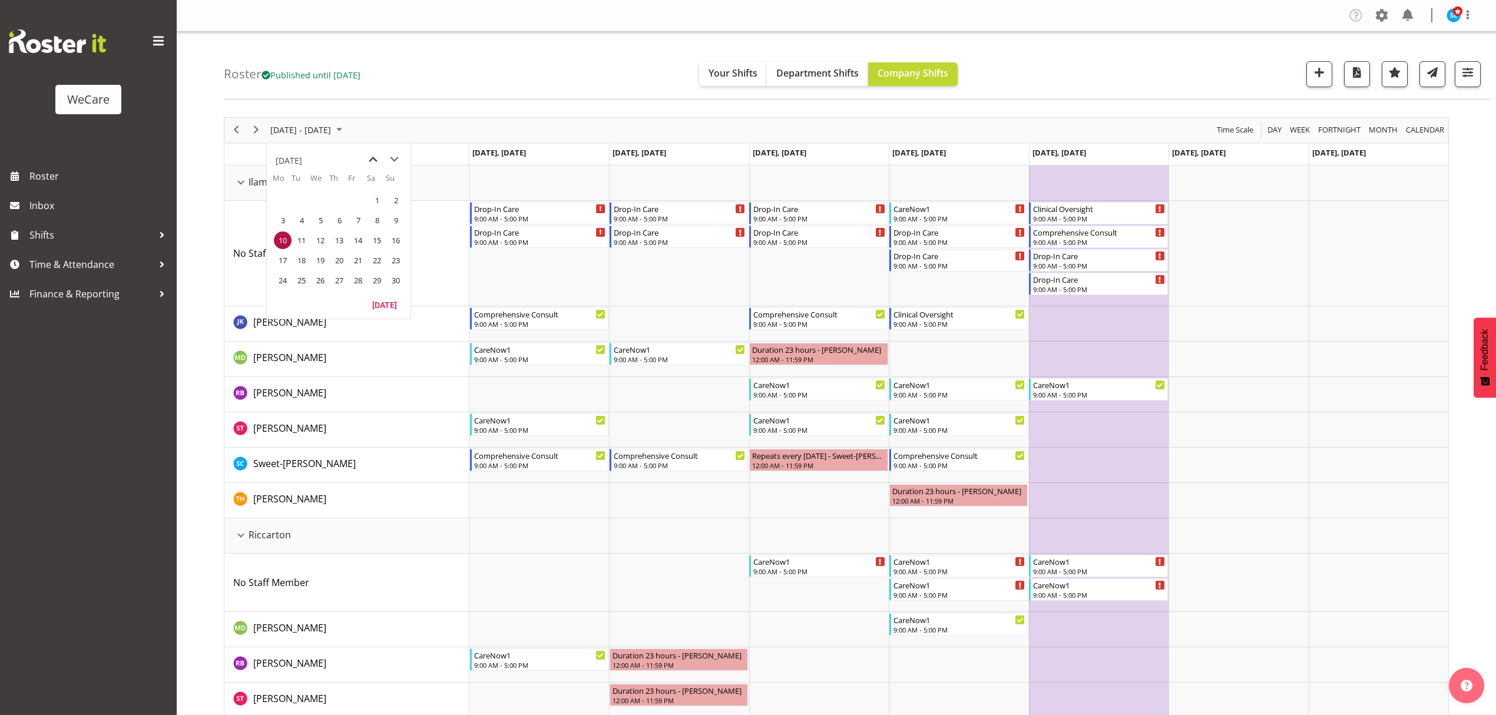
click at [376, 157] on span "previous month" at bounding box center [373, 159] width 21 height 21
click at [279, 240] on span "13" at bounding box center [283, 241] width 18 height 18
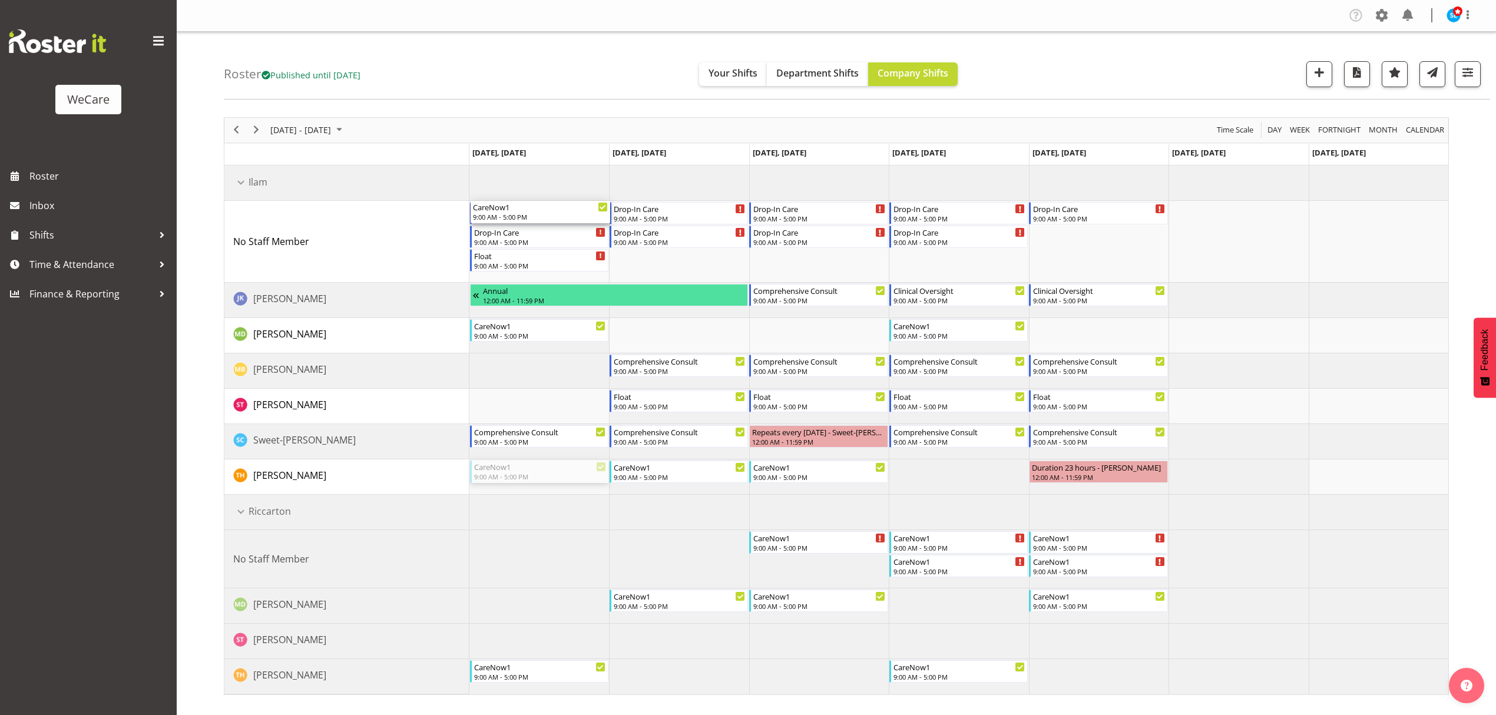
drag, startPoint x: 561, startPoint y: 470, endPoint x: 566, endPoint y: 221, distance: 248.6
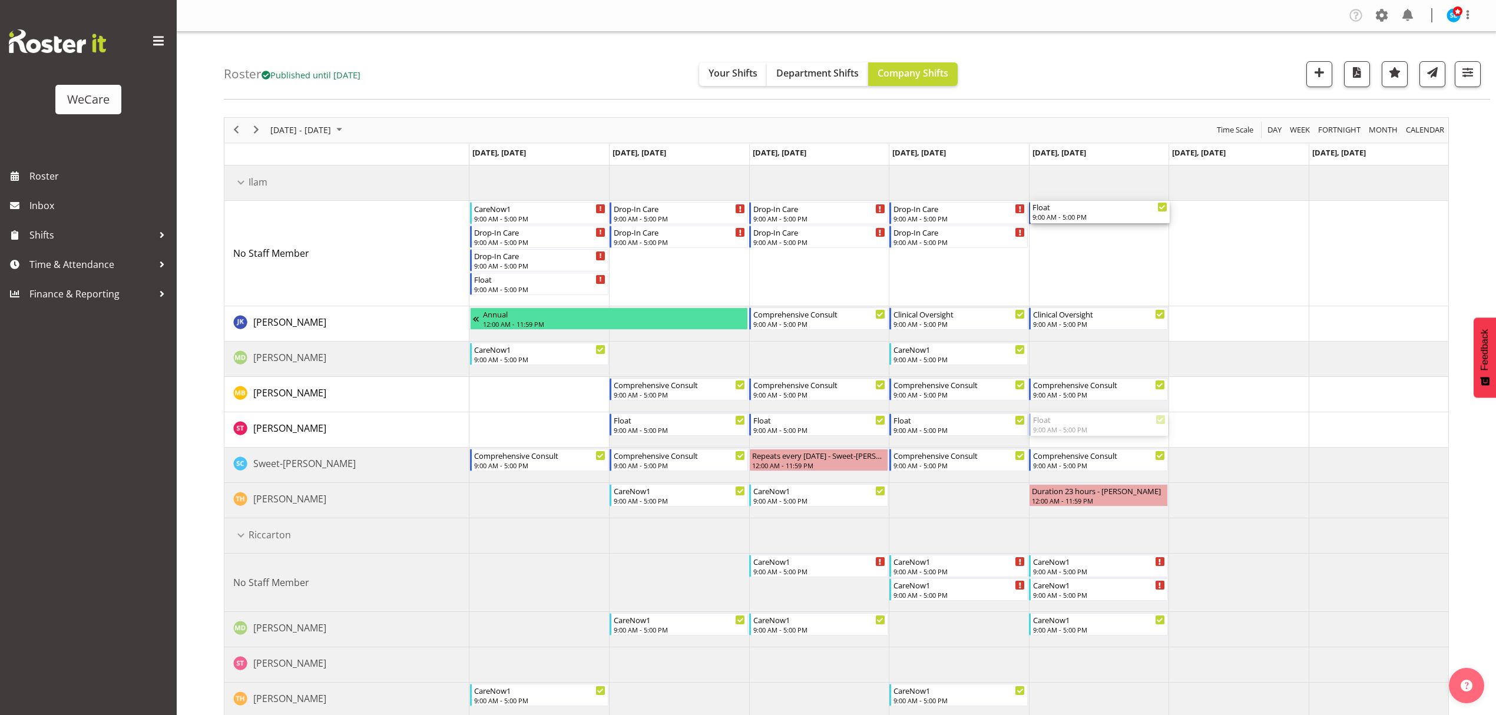
drag, startPoint x: 1089, startPoint y: 427, endPoint x: 1097, endPoint y: 250, distance: 176.9
click at [1097, 247] on div "CareNow1 9:00 AM - 5:00 PM Drop-In Care 9:00 AM - 5:00 PM Drop-In Care 9:00 AM …" at bounding box center [958, 442] width 979 height 553
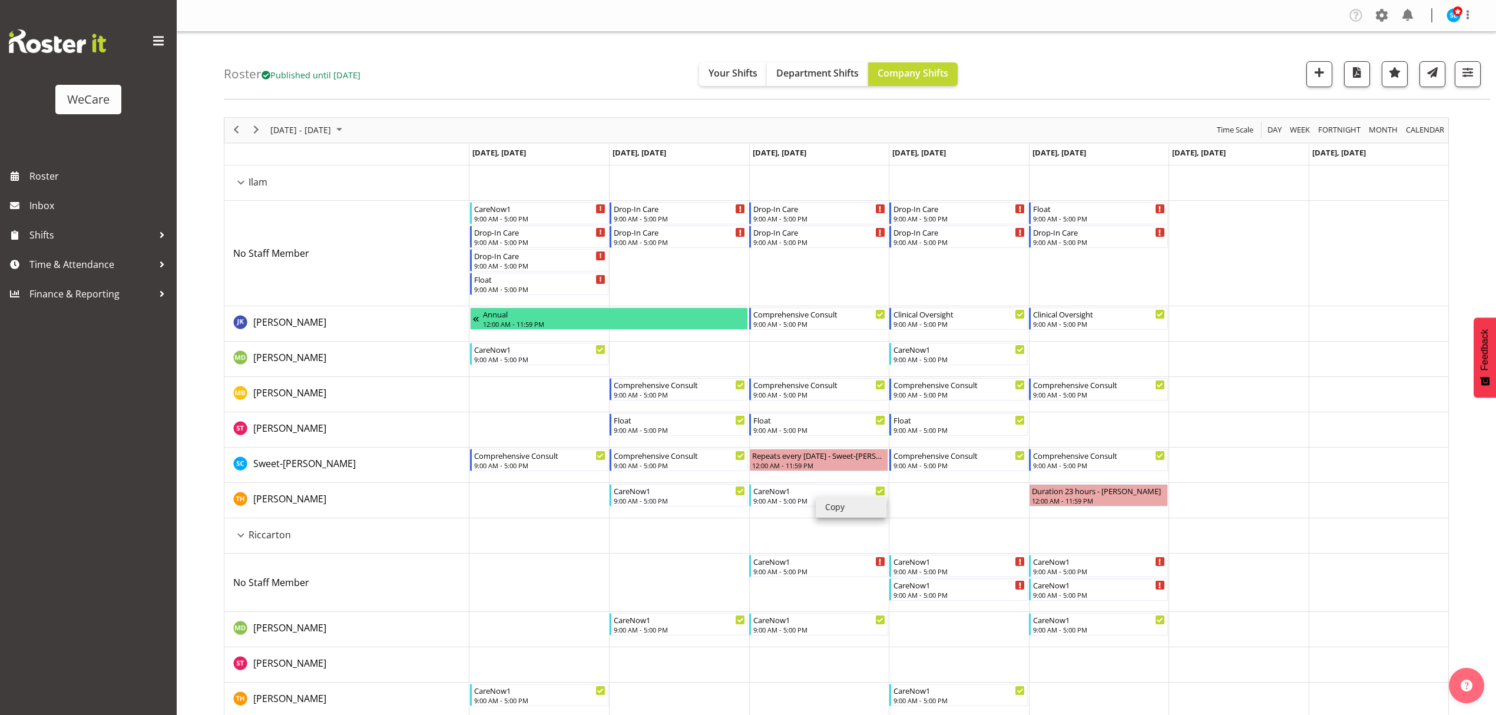
click at [846, 505] on li "Copy" at bounding box center [851, 507] width 71 height 21
click at [832, 507] on li "Copy" at bounding box center [851, 507] width 71 height 21
click at [1064, 266] on td "Timeline Week of October 13, 2025" at bounding box center [1099, 253] width 140 height 105
click at [1033, 273] on td "Timeline Week of October 13, 2025" at bounding box center [1099, 253] width 140 height 105
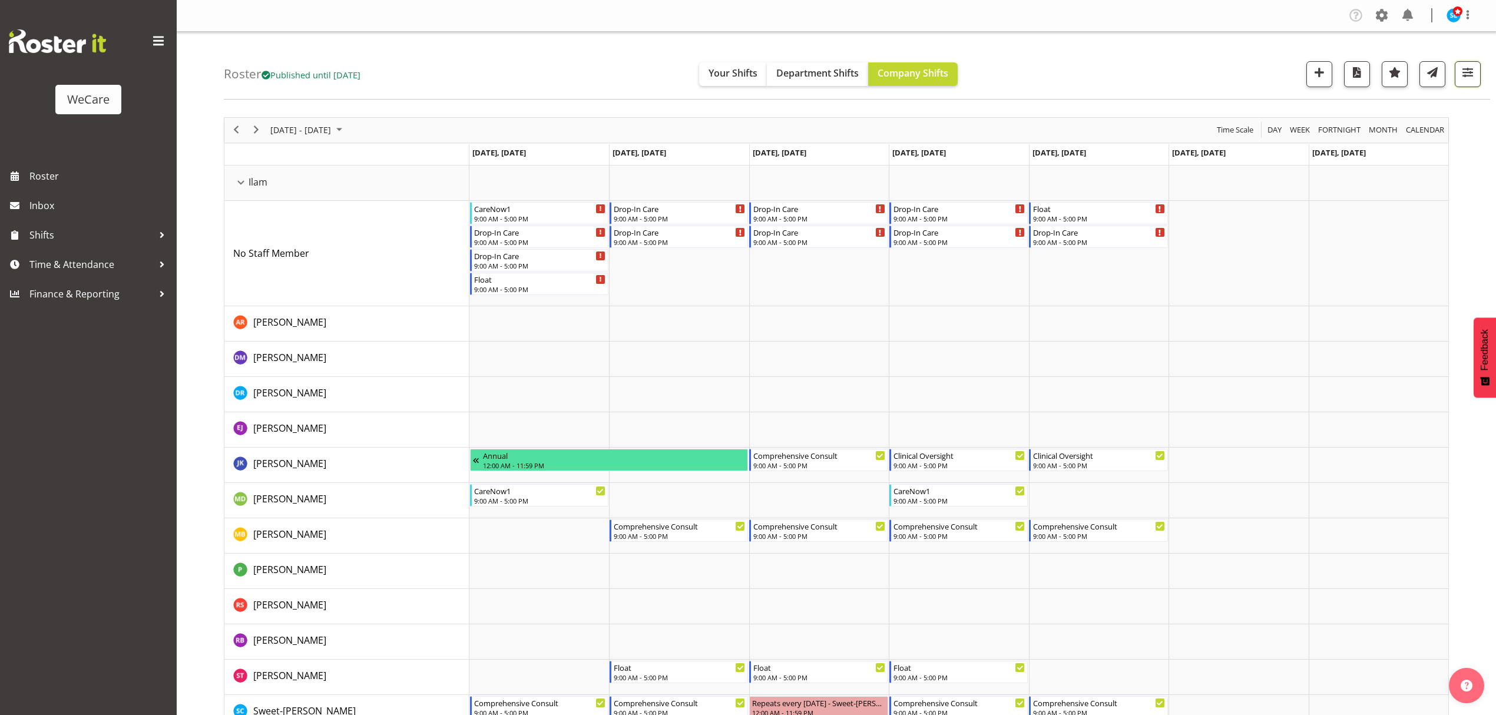
drag, startPoint x: 1470, startPoint y: 81, endPoint x: 1459, endPoint y: 114, distance: 35.0
click at [1470, 81] on button "button" at bounding box center [1468, 74] width 26 height 26
click at [1339, 322] on span at bounding box center [1335, 320] width 26 height 15
click at [1330, 322] on input "Show all users Show only rostered employees" at bounding box center [1326, 321] width 8 height 8
checkbox input "true"
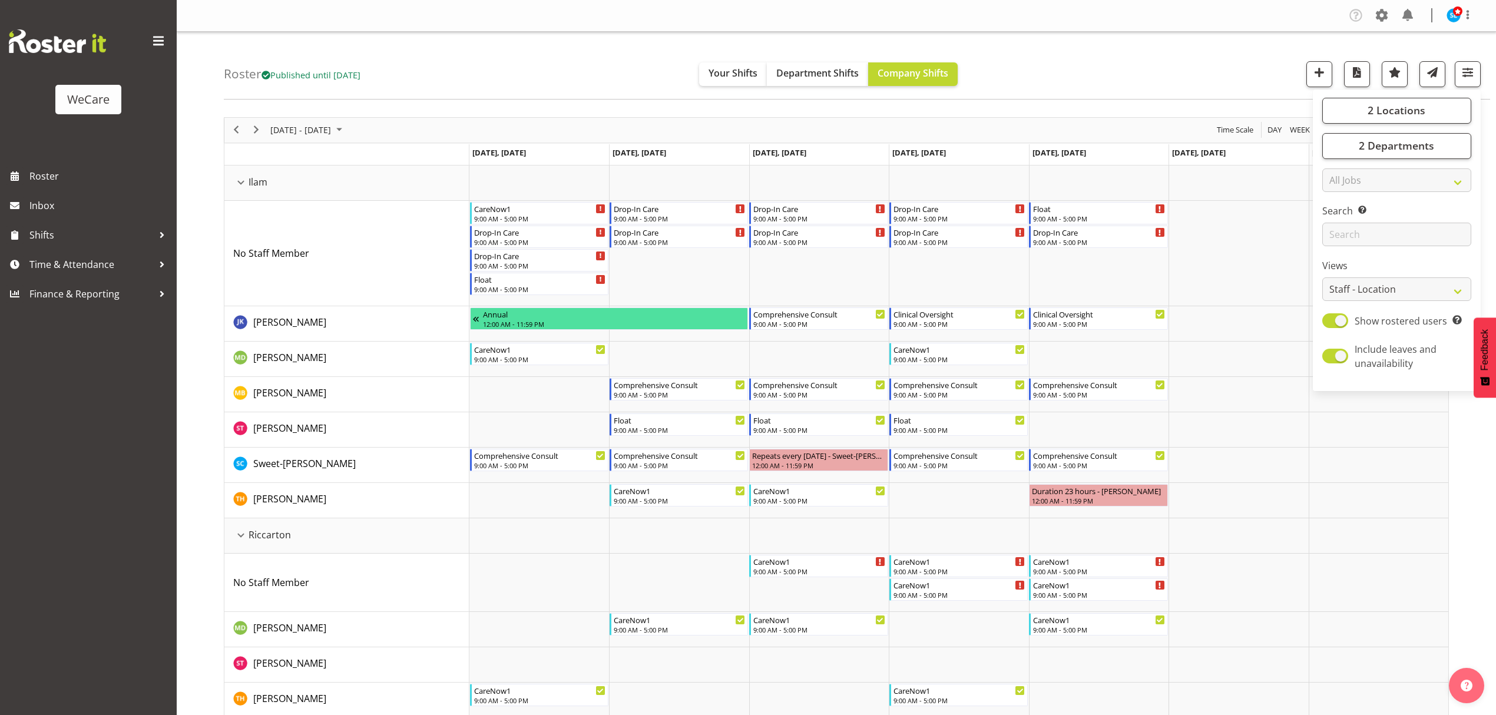
click at [1165, 79] on div "Roster Published until [DATE] Your Shifts Department Shifts Company Shifts 2 Lo…" at bounding box center [857, 66] width 1267 height 68
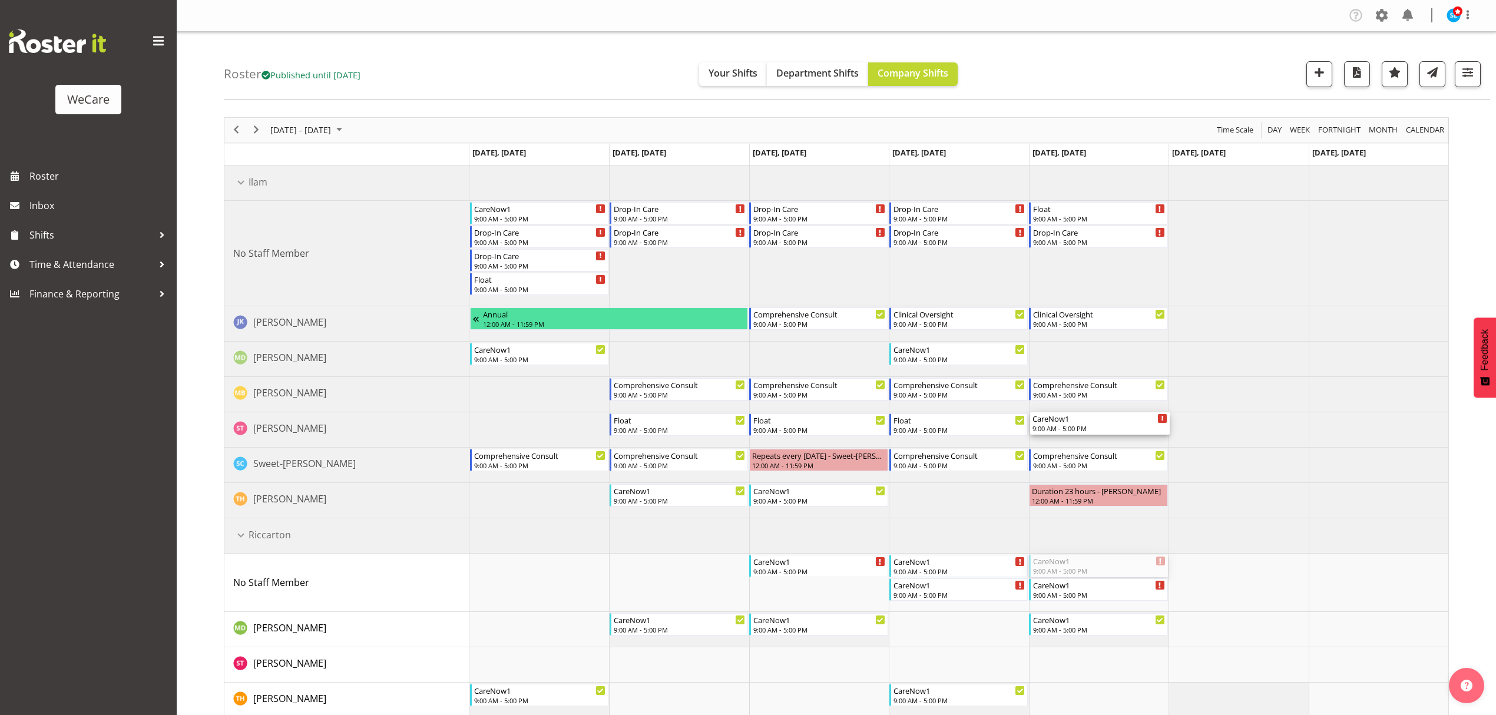
drag, startPoint x: 1073, startPoint y: 564, endPoint x: 1069, endPoint y: 439, distance: 125.5
click at [1069, 439] on div "CareNow1 9:00 AM - 5:00 PM Drop-In Care 9:00 AM - 5:00 PM Drop-In Care 9:00 AM …" at bounding box center [958, 442] width 979 height 553
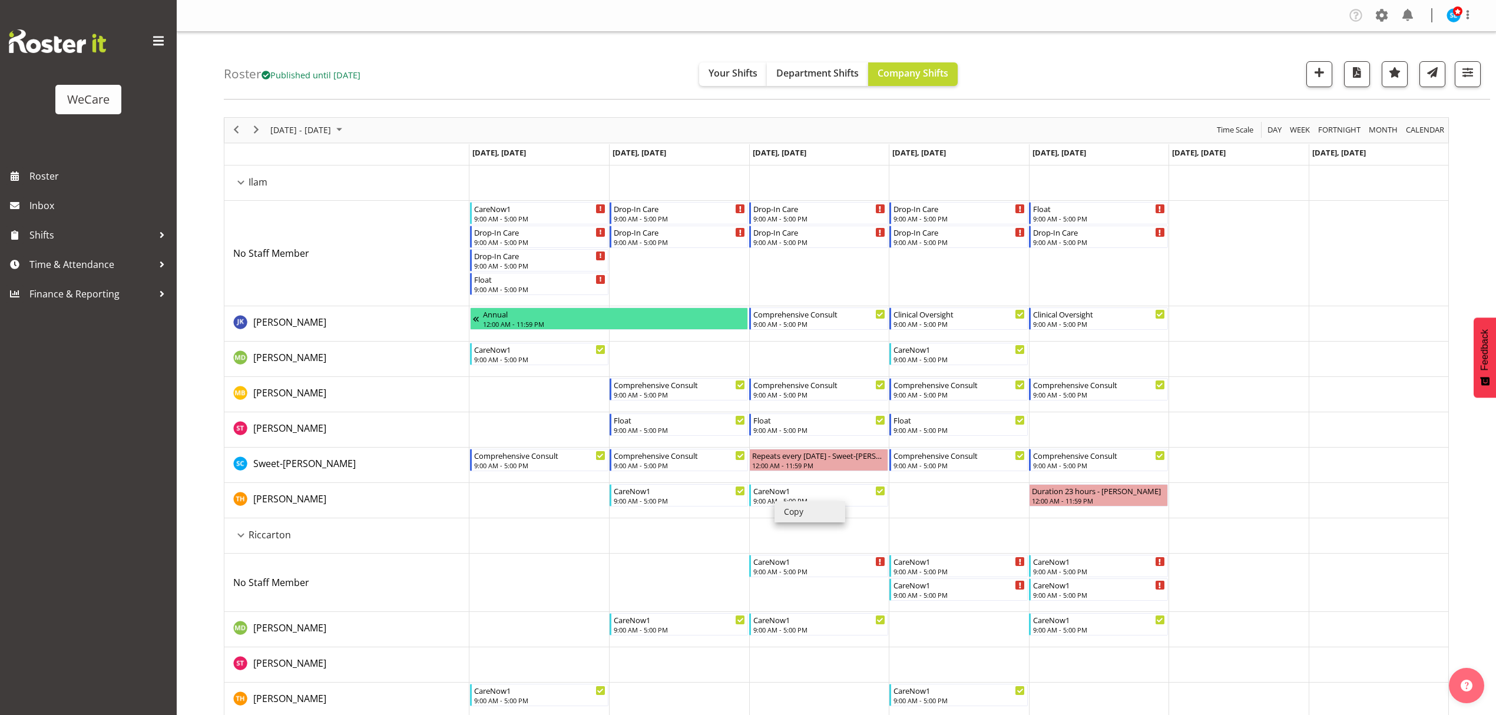
click at [787, 512] on li "Copy" at bounding box center [810, 511] width 71 height 21
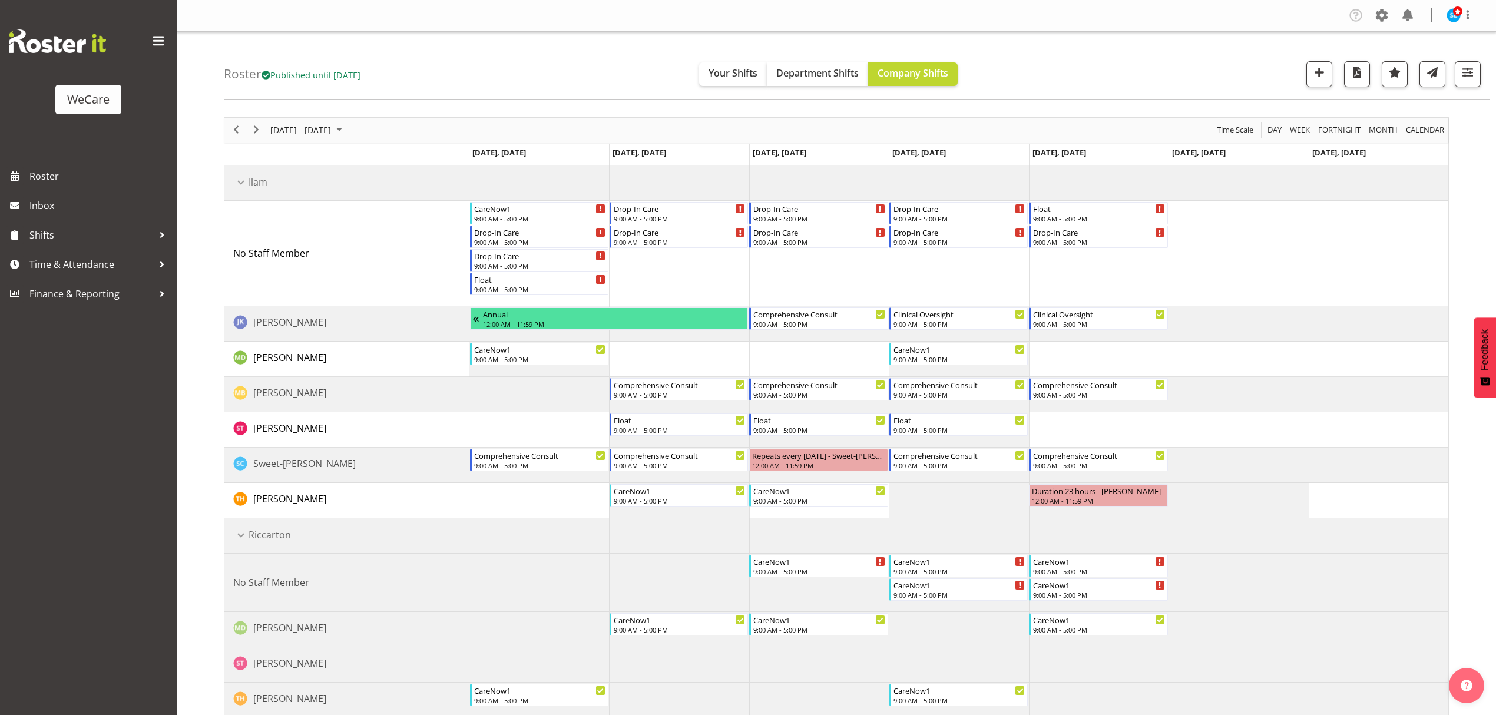
click at [1109, 264] on td "Timeline Week of October 13, 2025" at bounding box center [1099, 253] width 140 height 105
click at [1100, 448] on li "Paste" at bounding box center [1123, 444] width 71 height 21
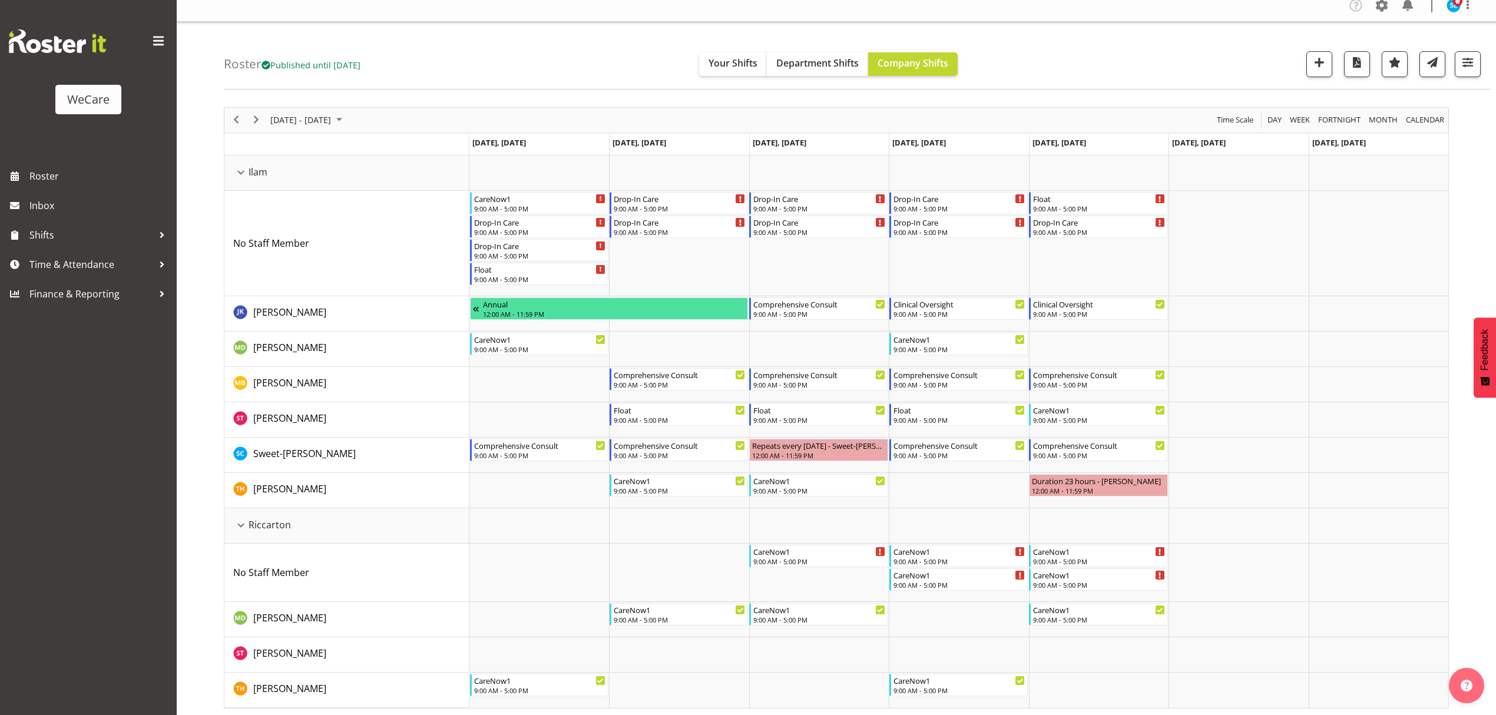
scroll to position [12, 0]
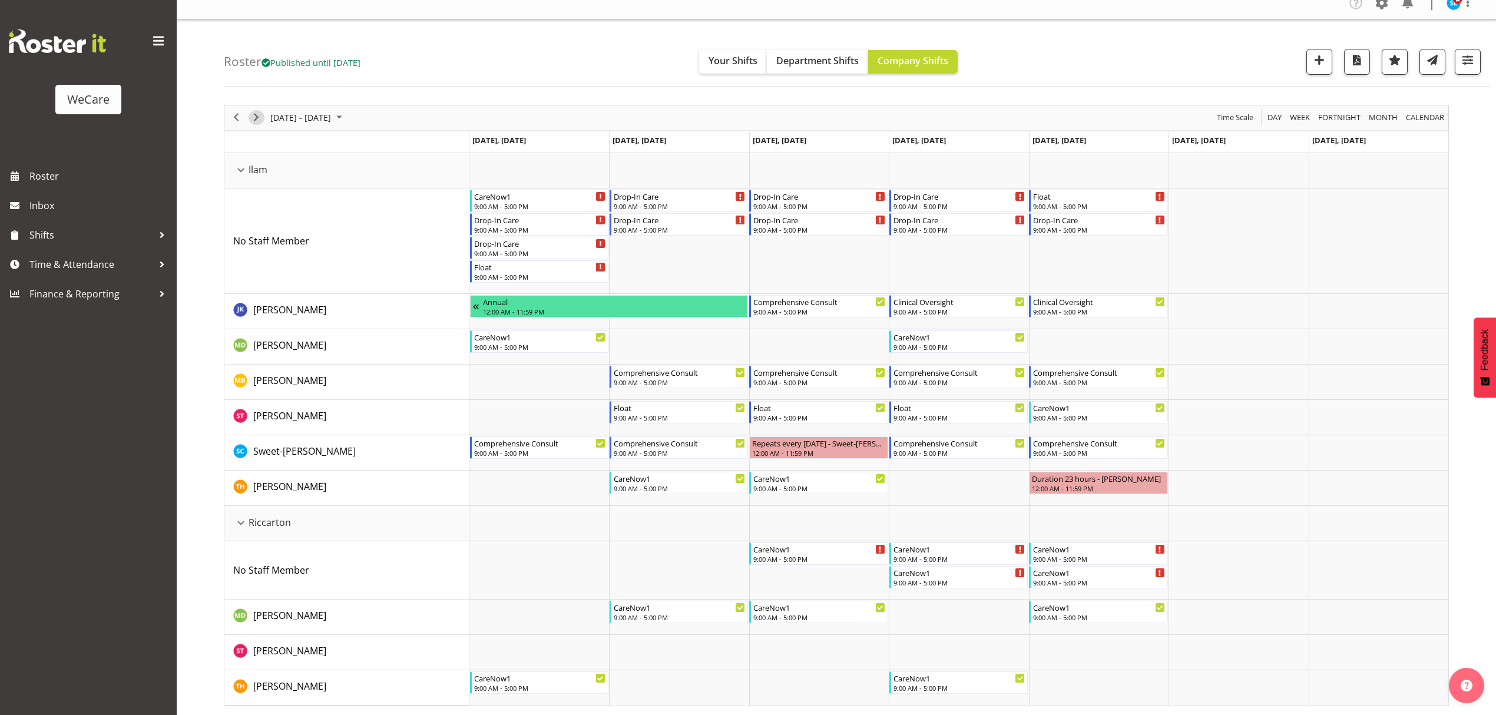
click at [257, 116] on span "Next" at bounding box center [256, 117] width 14 height 15
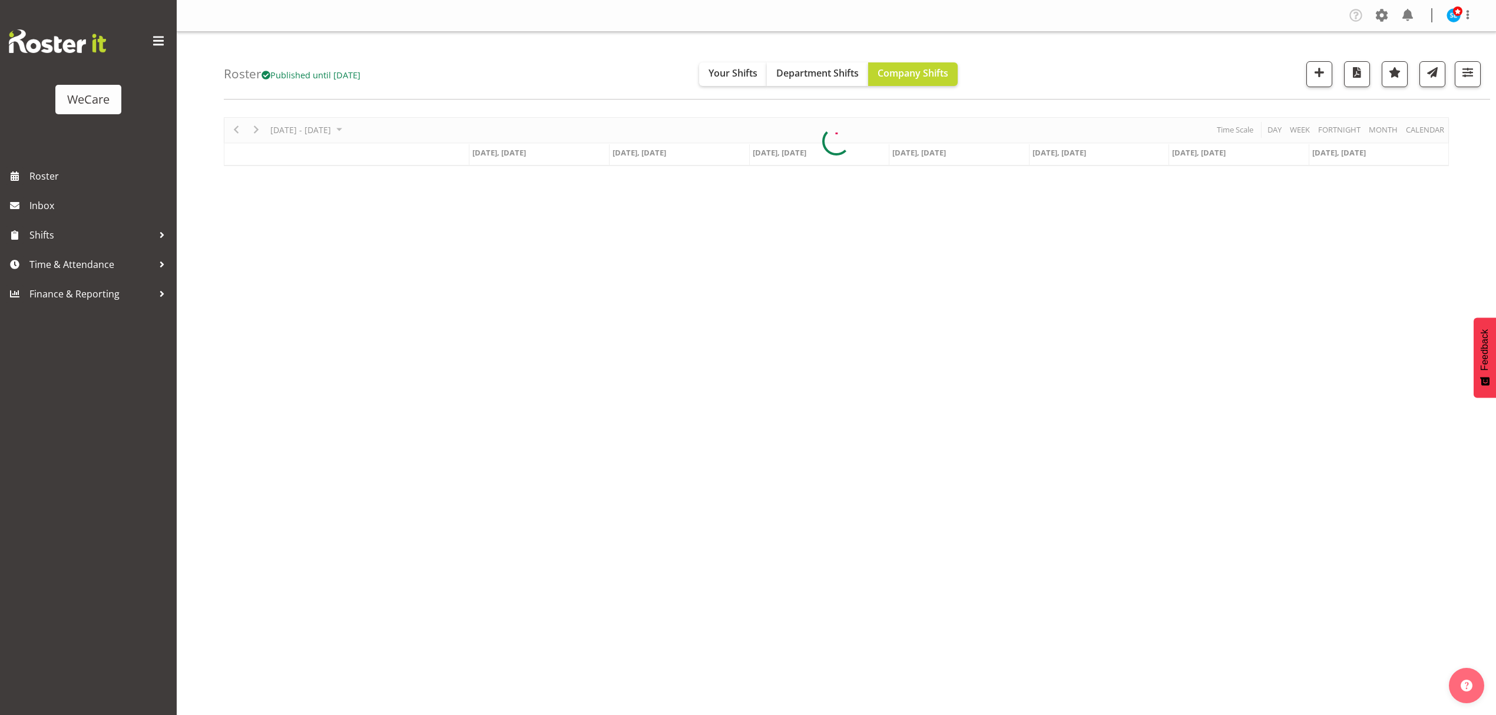
scroll to position [0, 0]
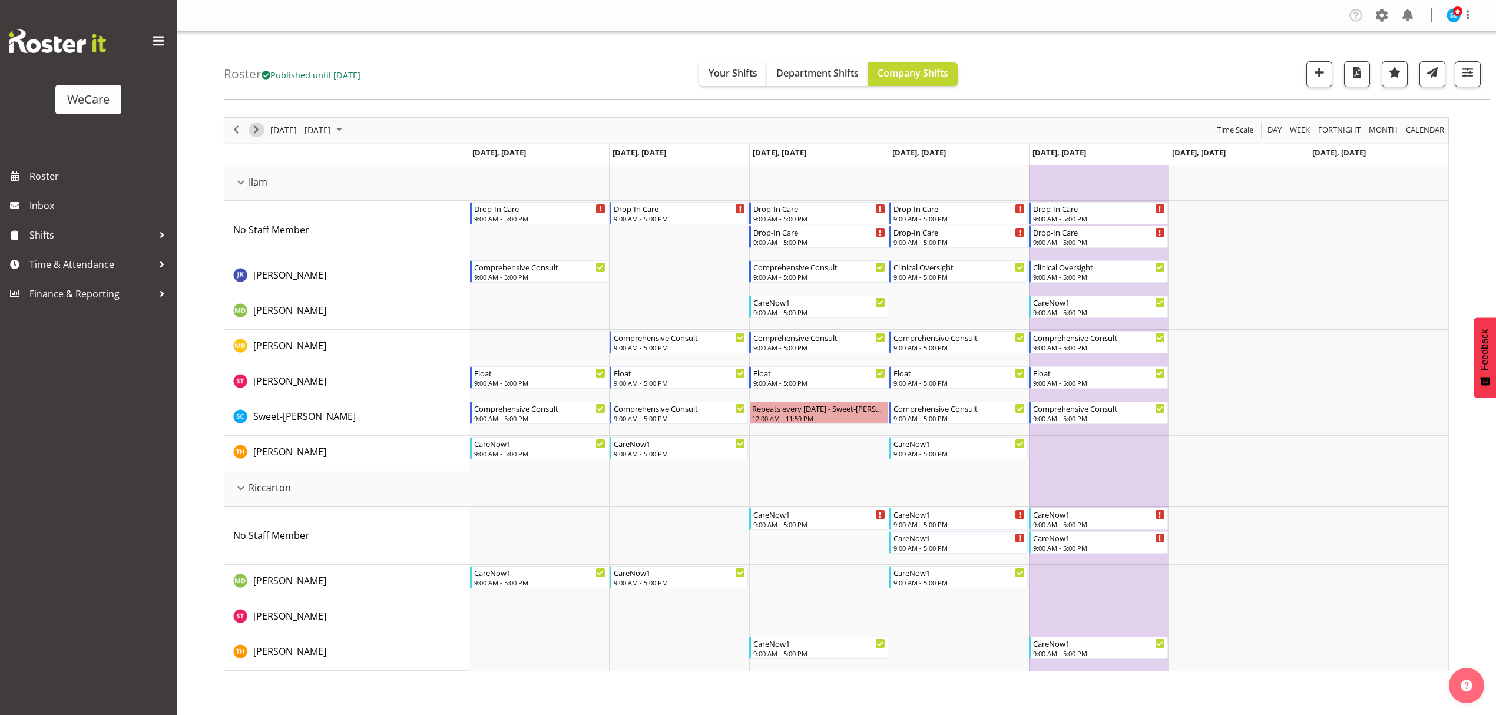
click at [253, 128] on span "Next" at bounding box center [256, 130] width 14 height 15
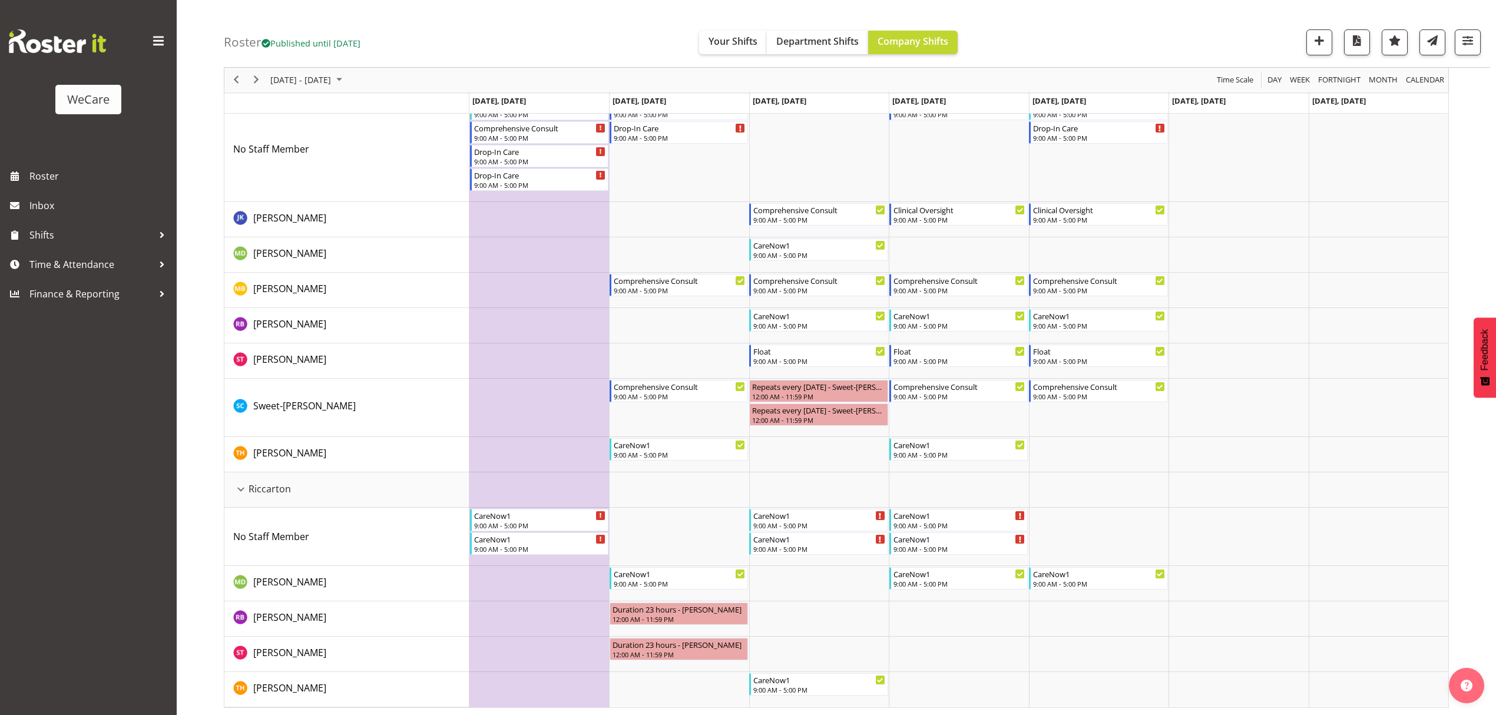
scroll to position [107, 0]
click at [250, 82] on span "Next" at bounding box center [256, 80] width 14 height 15
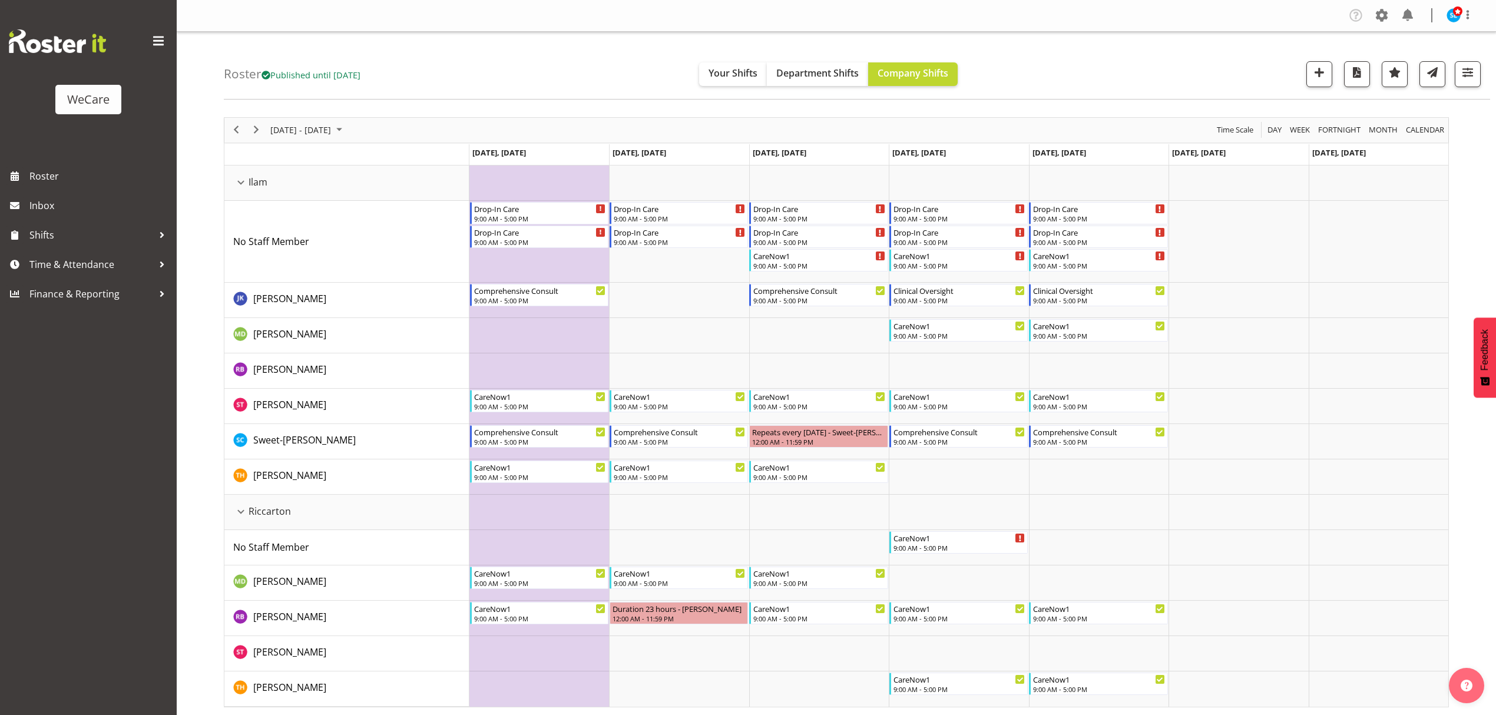
scroll to position [1, 0]
click at [255, 130] on span "Next" at bounding box center [256, 128] width 14 height 15
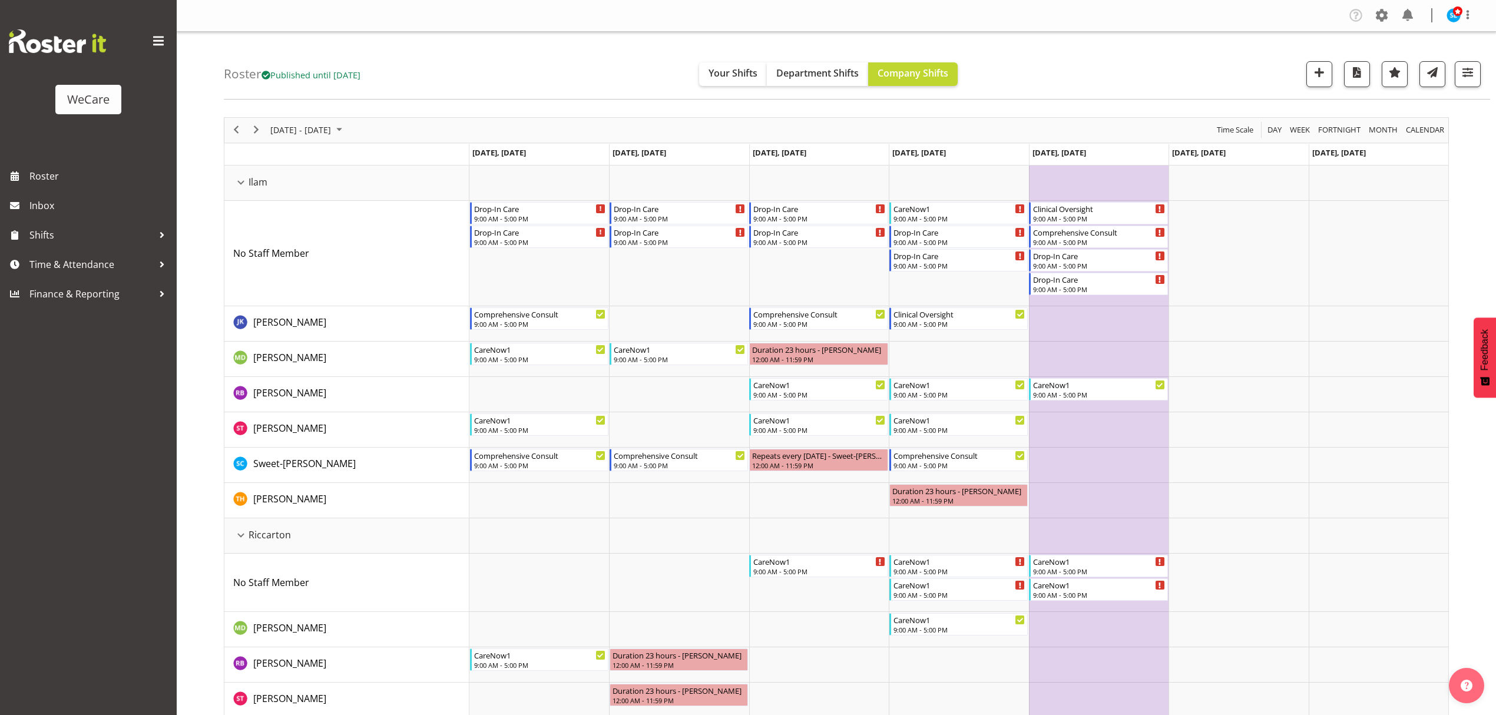
click at [206, 442] on div "Roster Published until [DATE] Your Shifts Department Shifts Company Shifts 2 Lo…" at bounding box center [837, 397] width 1320 height 731
